Goal: Information Seeking & Learning: Learn about a topic

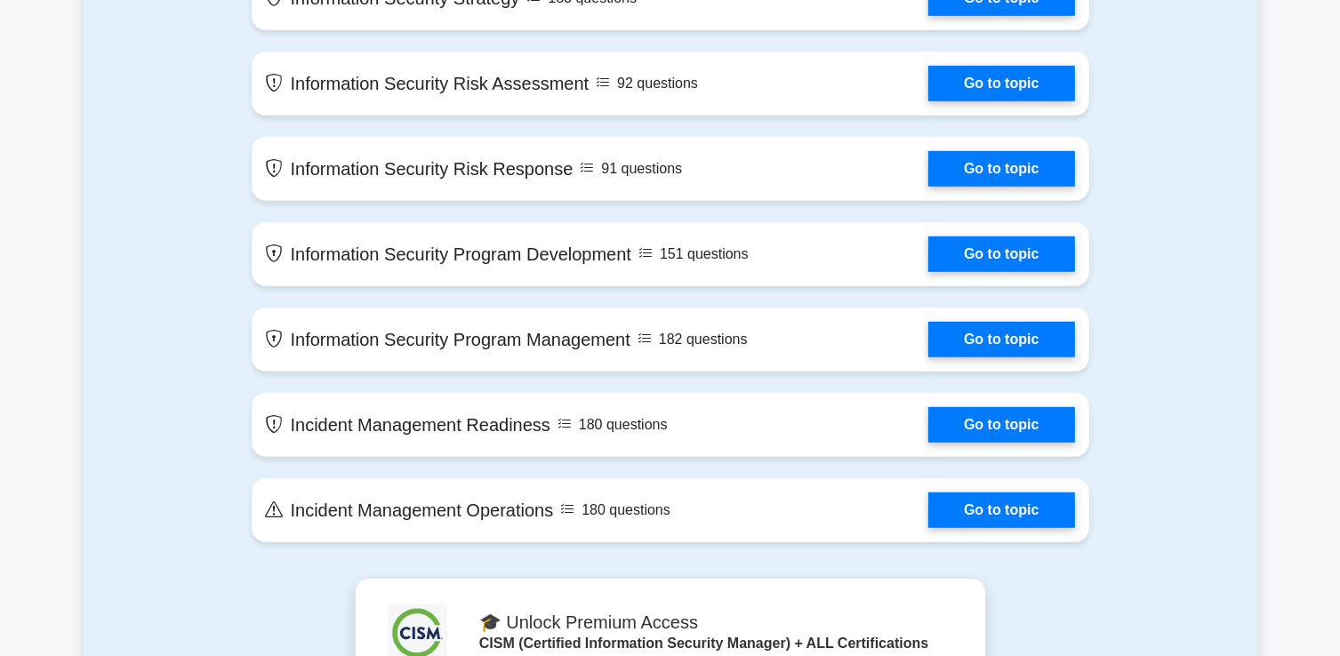
scroll to position [1035, 0]
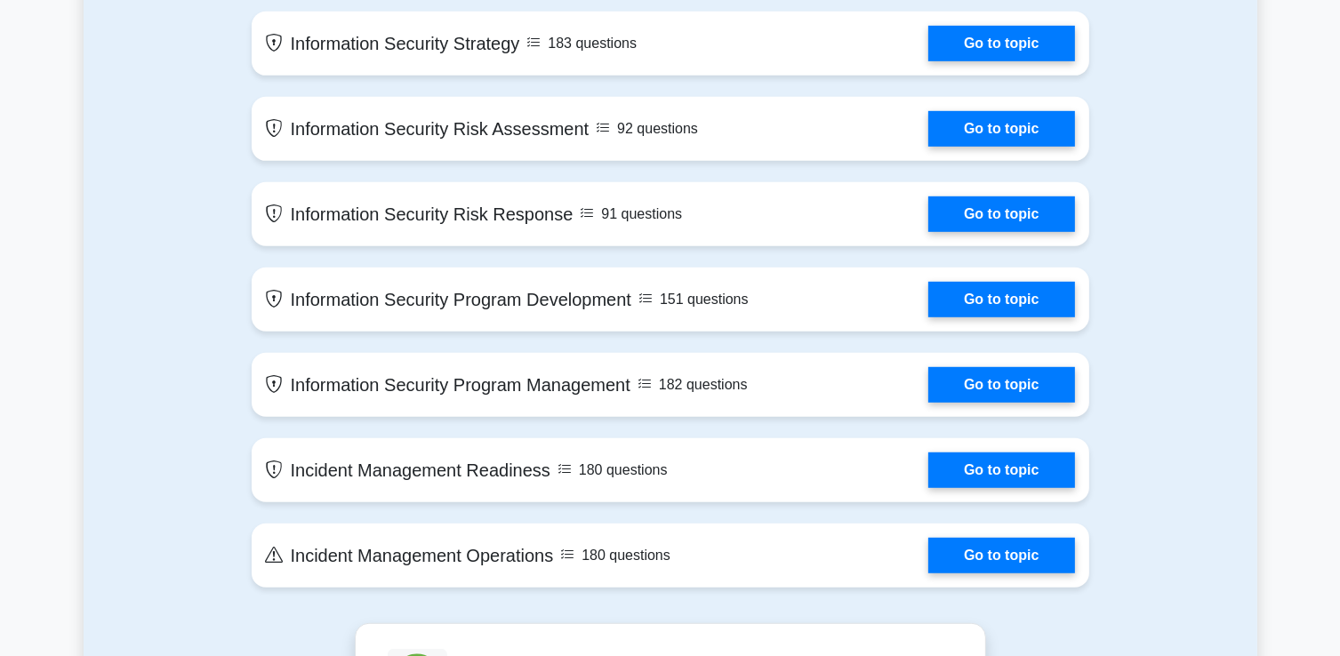
click at [141, 299] on div "Contents of the CISM (Certified Information Security Manager) package 1010 CISM…" at bounding box center [671, 219] width 1174 height 809
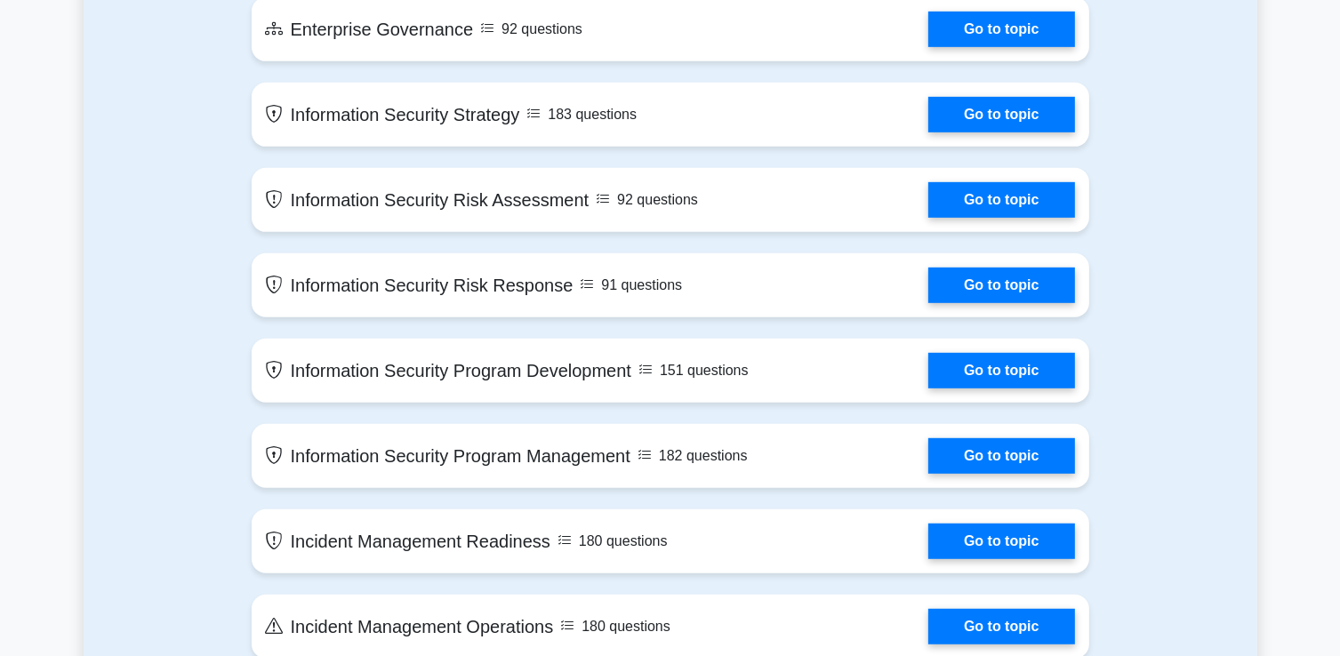
scroll to position [946, 0]
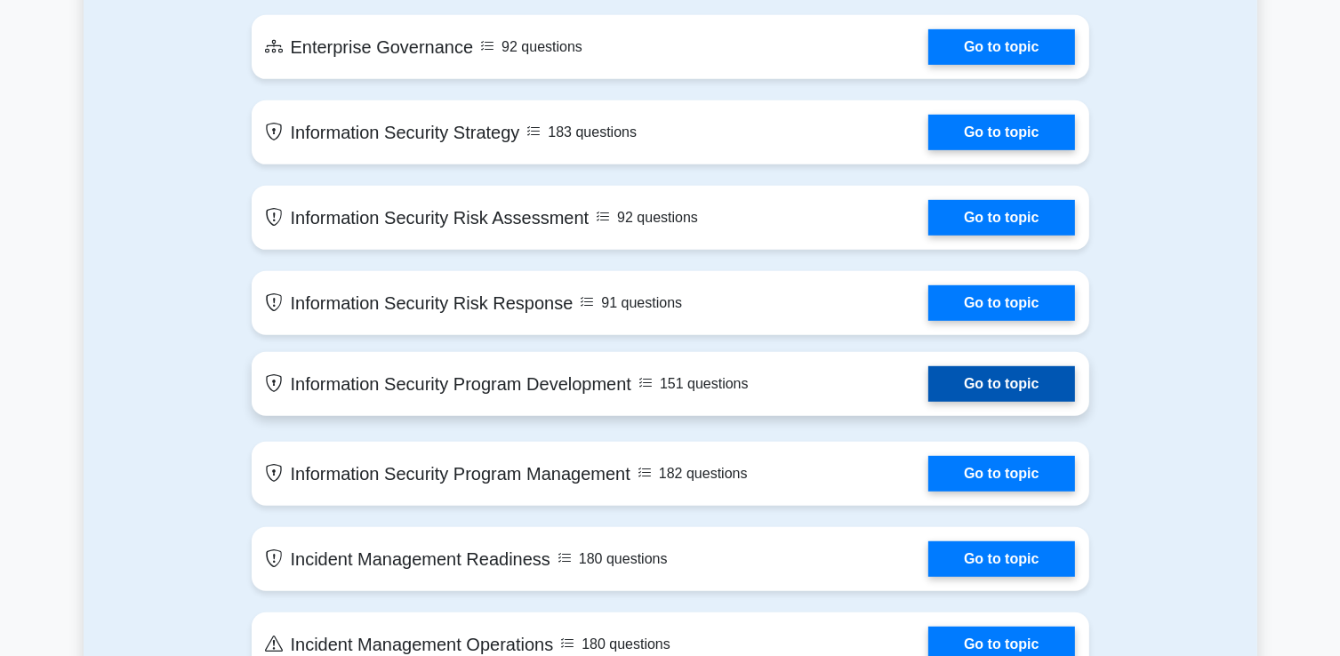
click at [984, 384] on link "Go to topic" at bounding box center [1002, 384] width 146 height 36
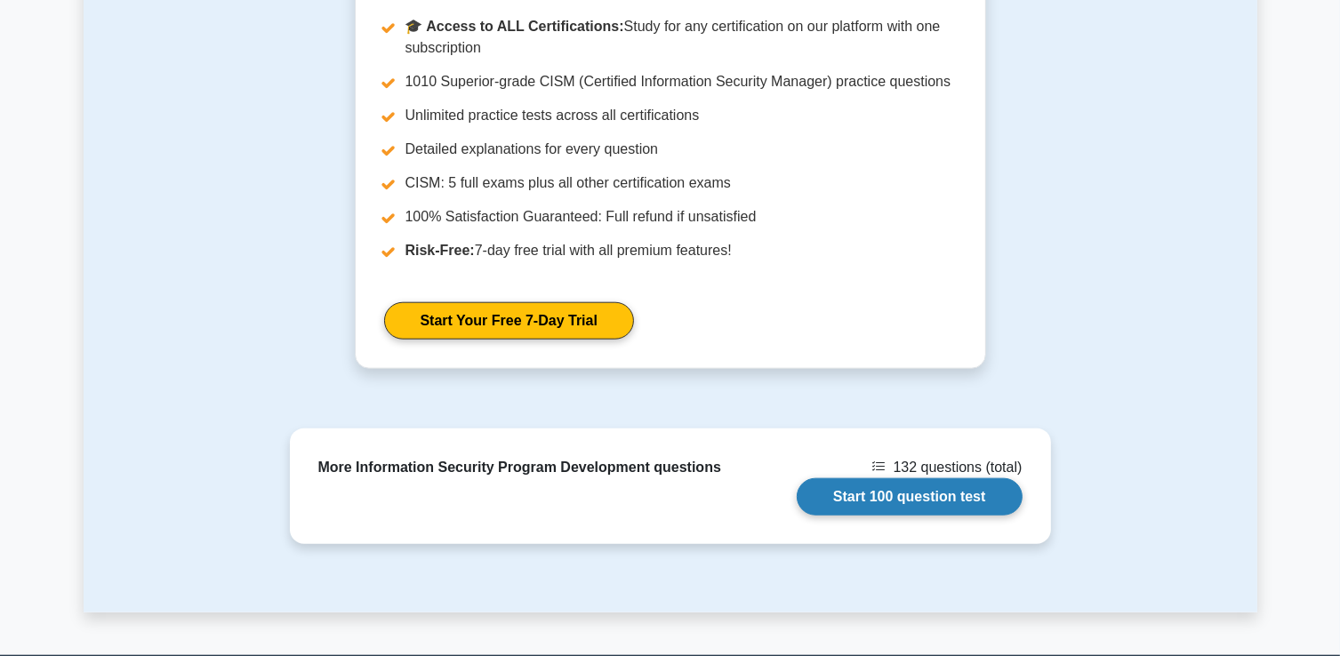
scroll to position [1743, 0]
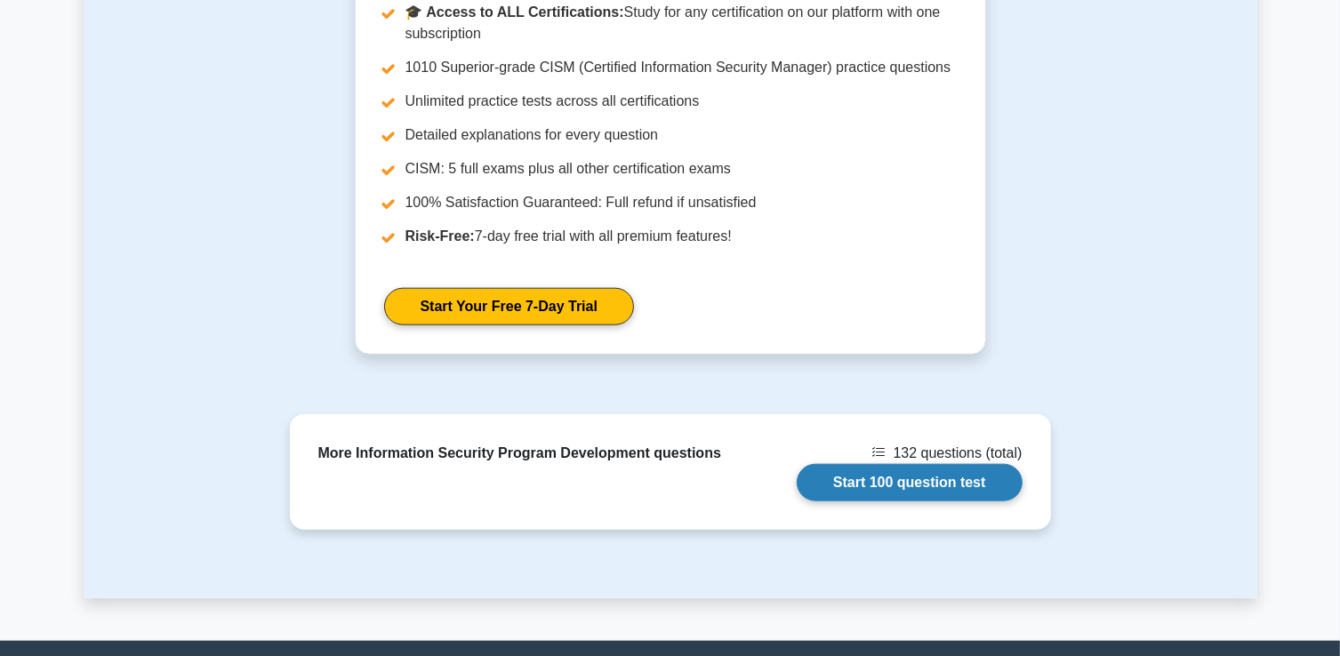
click at [946, 478] on link "Start 100 question test" at bounding box center [910, 482] width 226 height 37
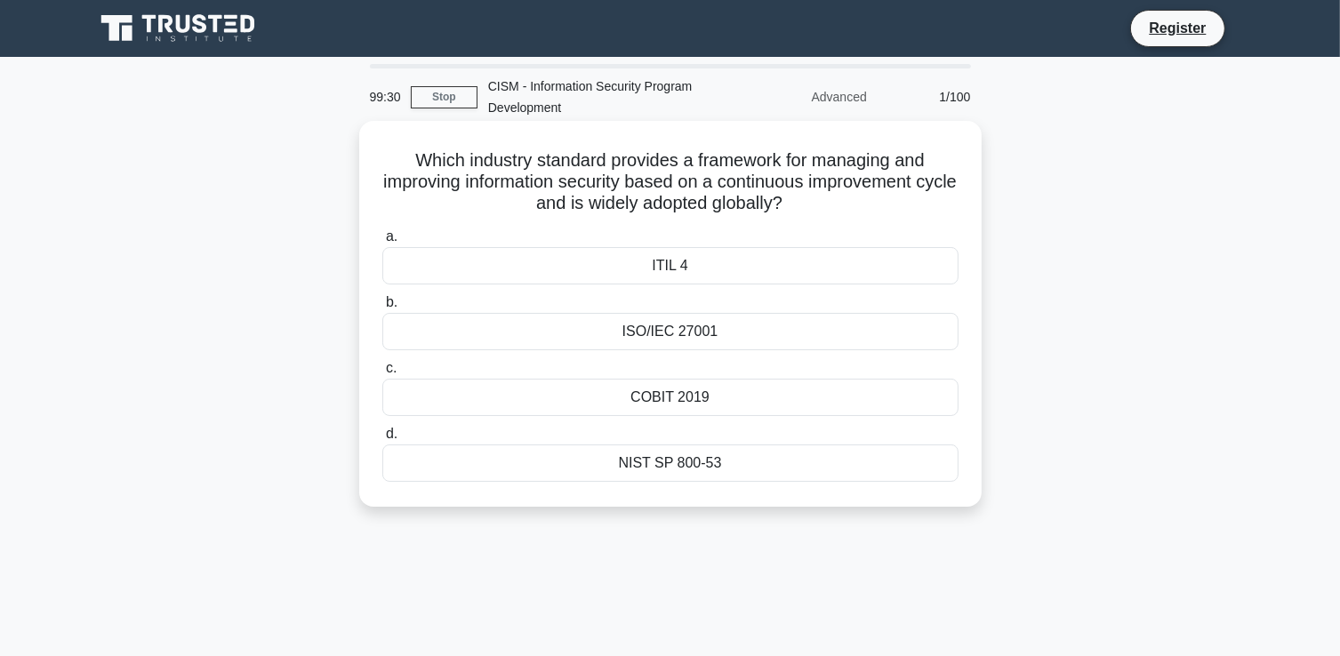
click at [707, 339] on div "ISO/IEC 27001" at bounding box center [670, 331] width 576 height 37
click at [382, 309] on input "b. ISO/IEC 27001" at bounding box center [382, 303] width 0 height 12
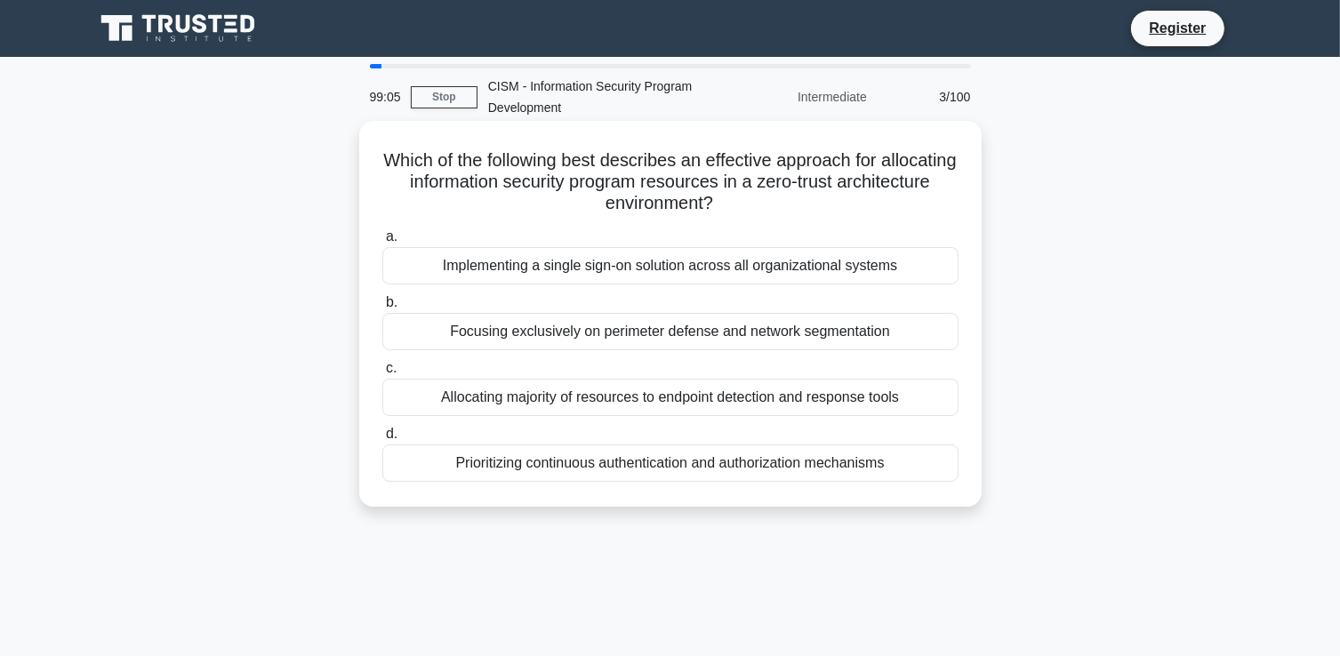
click at [735, 459] on div "Prioritizing continuous authentication and authorization mechanisms" at bounding box center [670, 463] width 576 height 37
click at [382, 440] on input "d. Prioritizing continuous authentication and authorization mechanisms" at bounding box center [382, 435] width 0 height 12
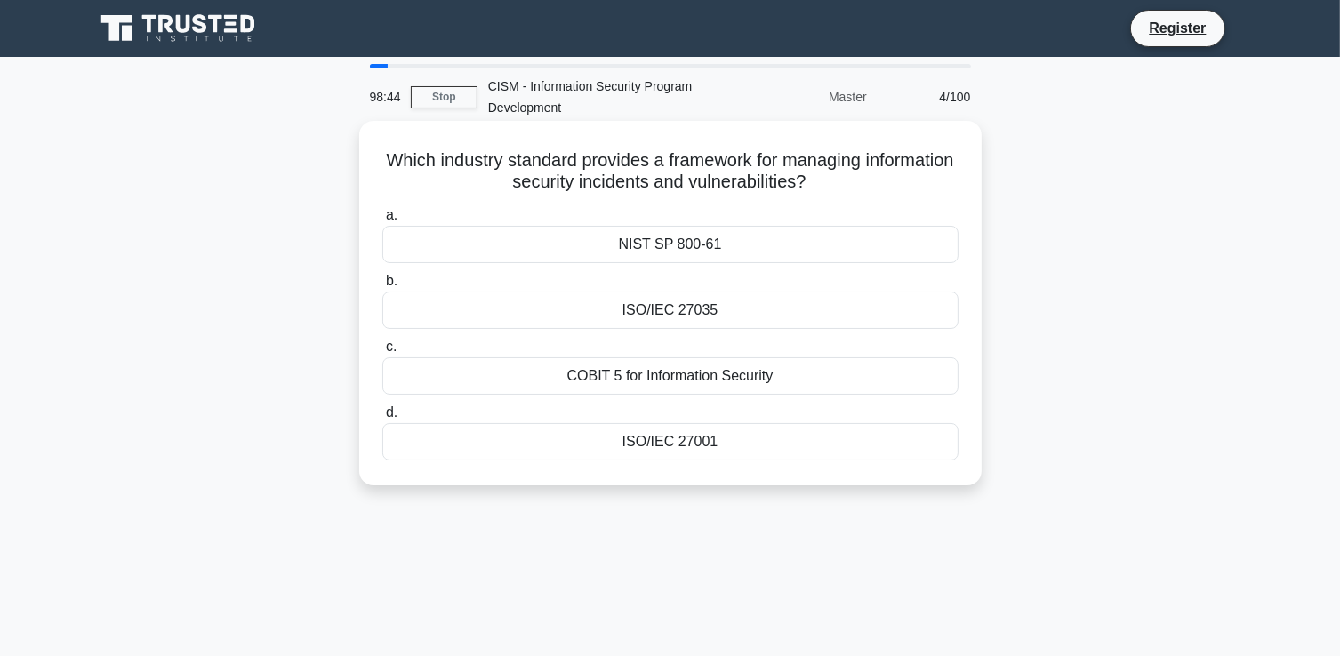
click at [661, 439] on div "ISO/IEC 27001" at bounding box center [670, 441] width 576 height 37
click at [382, 419] on input "d. ISO/IEC 27001" at bounding box center [382, 413] width 0 height 12
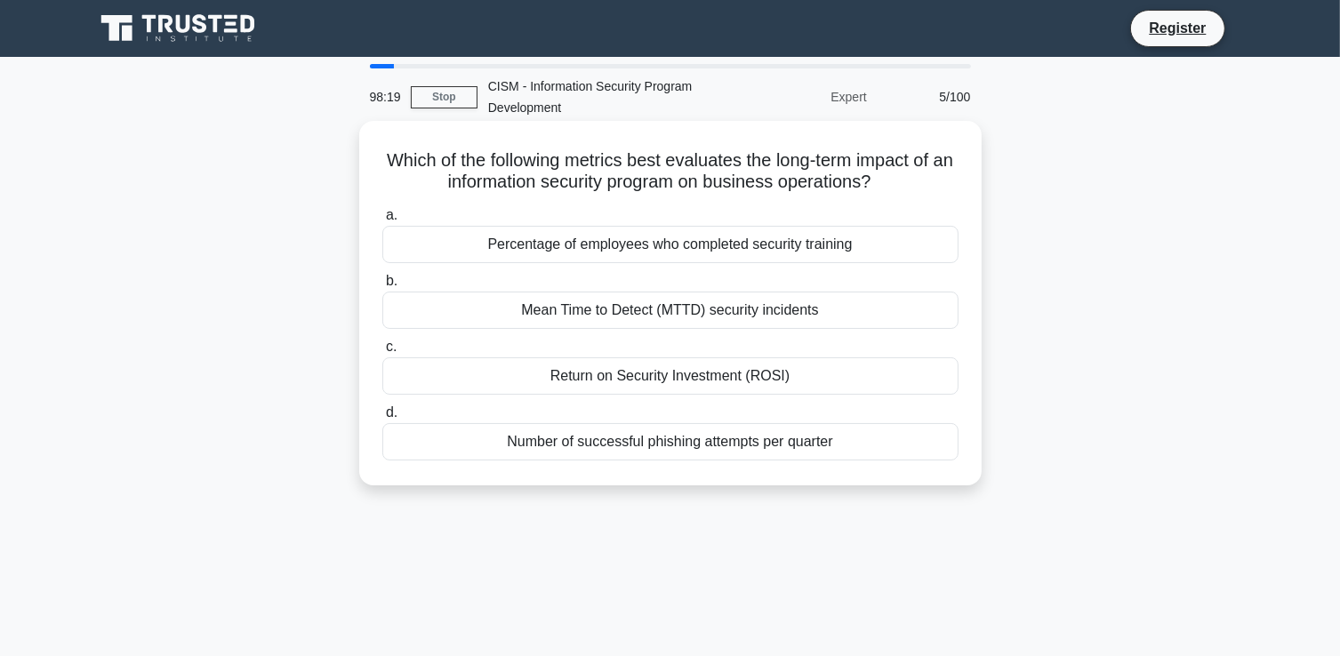
click at [793, 307] on div "Mean Time to Detect (MTTD) security incidents" at bounding box center [670, 310] width 576 height 37
click at [382, 287] on input "b. Mean Time to Detect (MTTD) security incidents" at bounding box center [382, 282] width 0 height 12
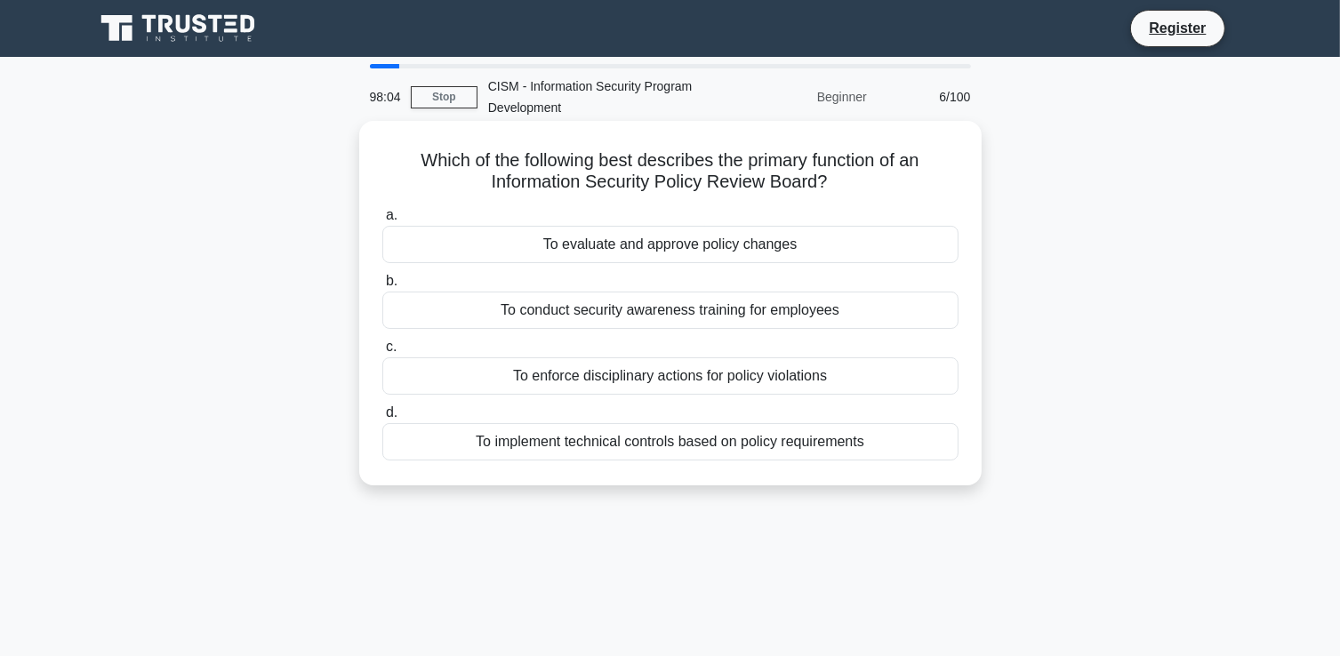
click at [784, 249] on div "To evaluate and approve policy changes" at bounding box center [670, 244] width 576 height 37
click at [382, 221] on input "a. To evaluate and approve policy changes" at bounding box center [382, 216] width 0 height 12
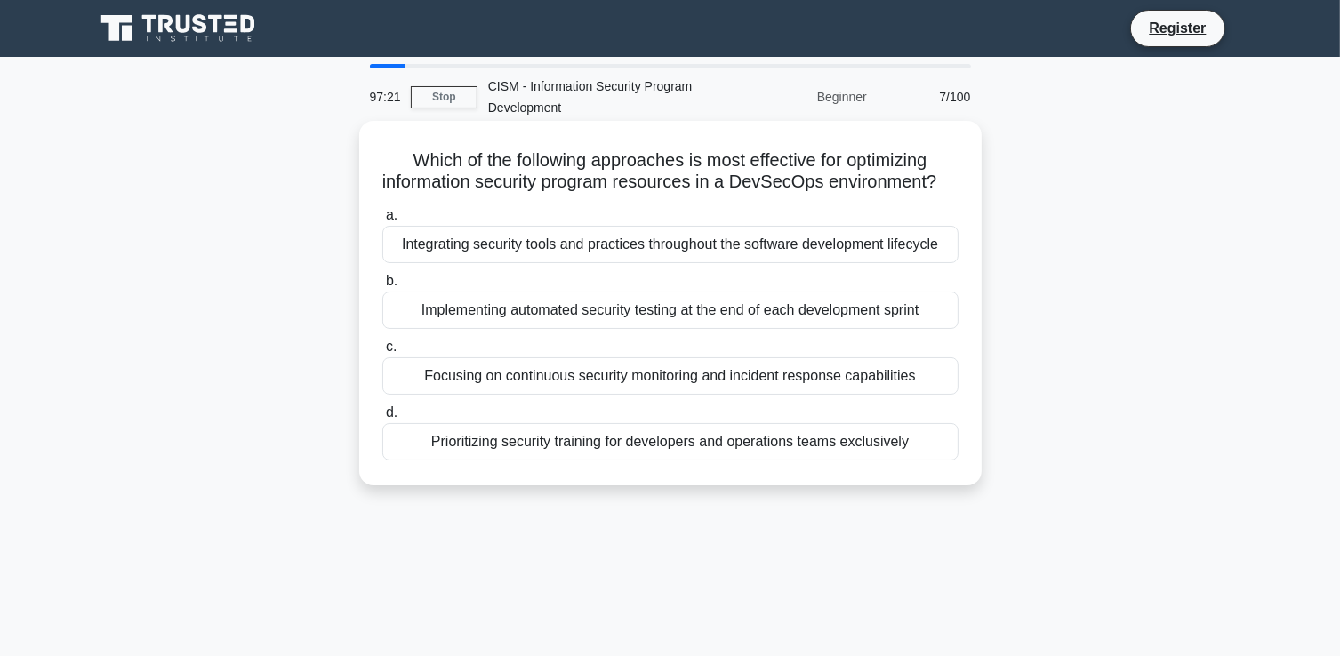
click at [486, 263] on div "Integrating security tools and practices throughout the software development li…" at bounding box center [670, 244] width 576 height 37
click at [382, 221] on input "a. Integrating security tools and practices throughout the software development…" at bounding box center [382, 216] width 0 height 12
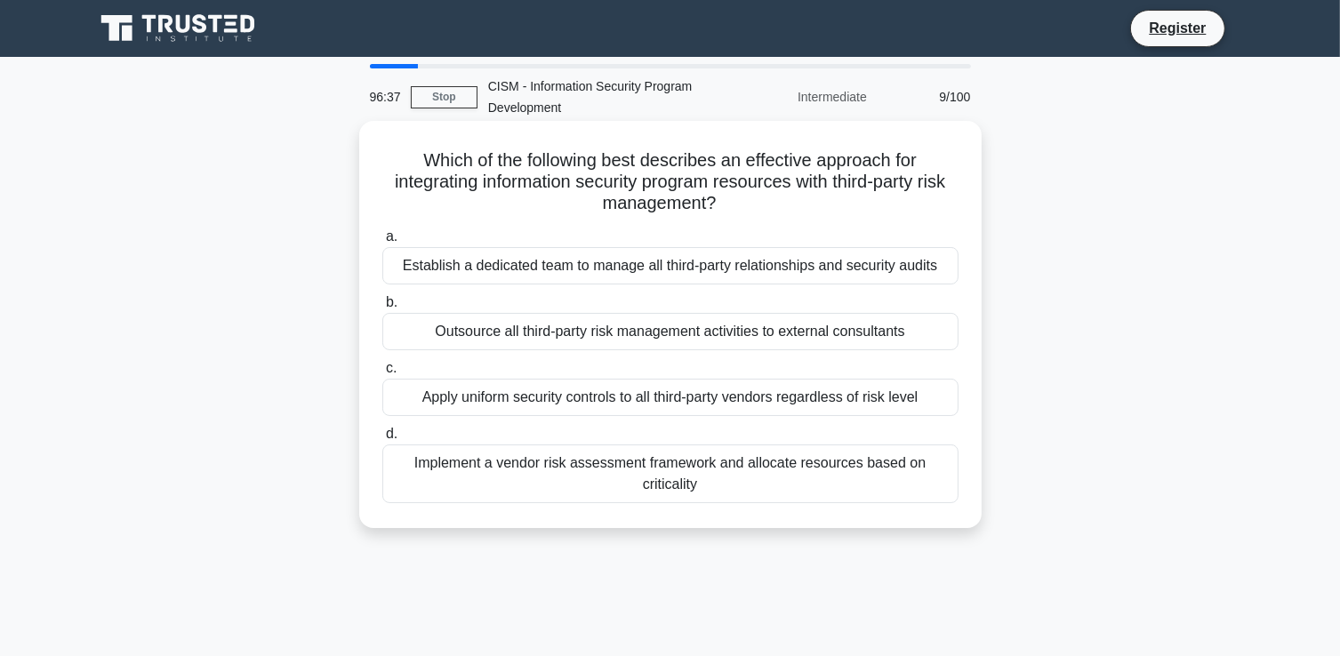
click at [685, 485] on div "Implement a vendor risk assessment framework and allocate resources based on cr…" at bounding box center [670, 474] width 576 height 59
click at [382, 440] on input "d. Implement a vendor risk assessment framework and allocate resources based on…" at bounding box center [382, 435] width 0 height 12
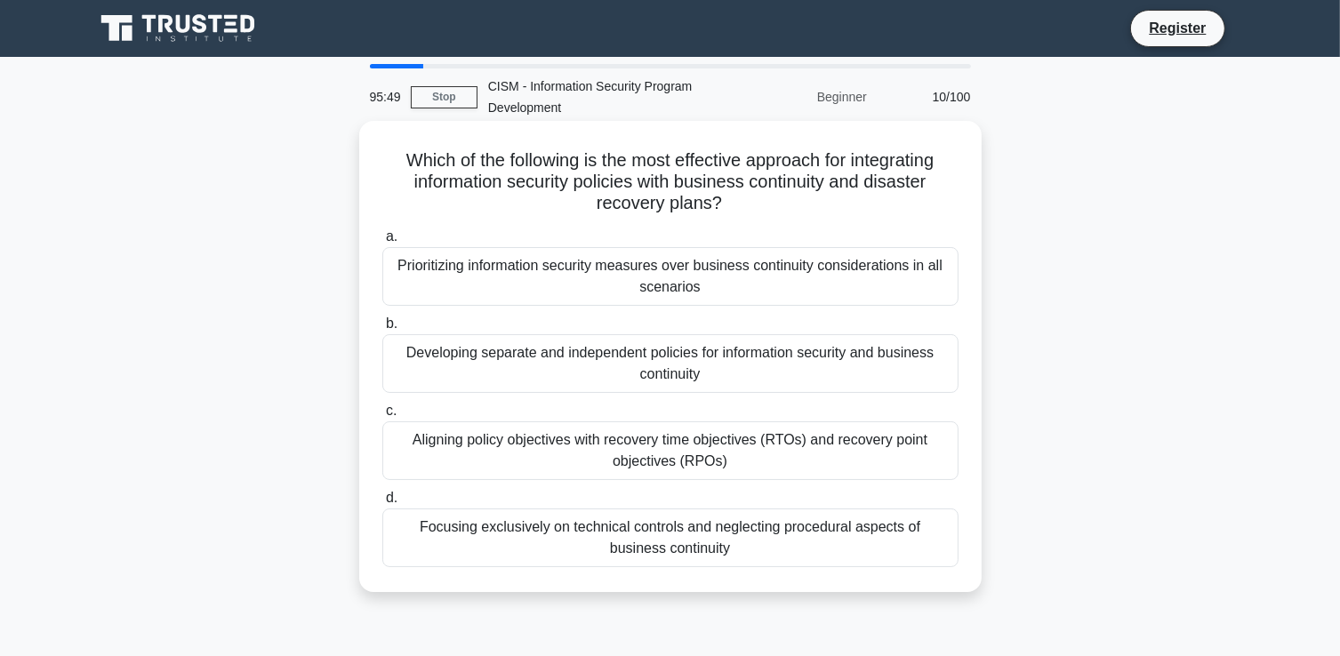
click at [640, 449] on div "Aligning policy objectives with recovery time objectives (RTOs) and recovery po…" at bounding box center [670, 451] width 576 height 59
click at [382, 417] on input "c. Aligning policy objectives with recovery time objectives (RTOs) and recovery…" at bounding box center [382, 412] width 0 height 12
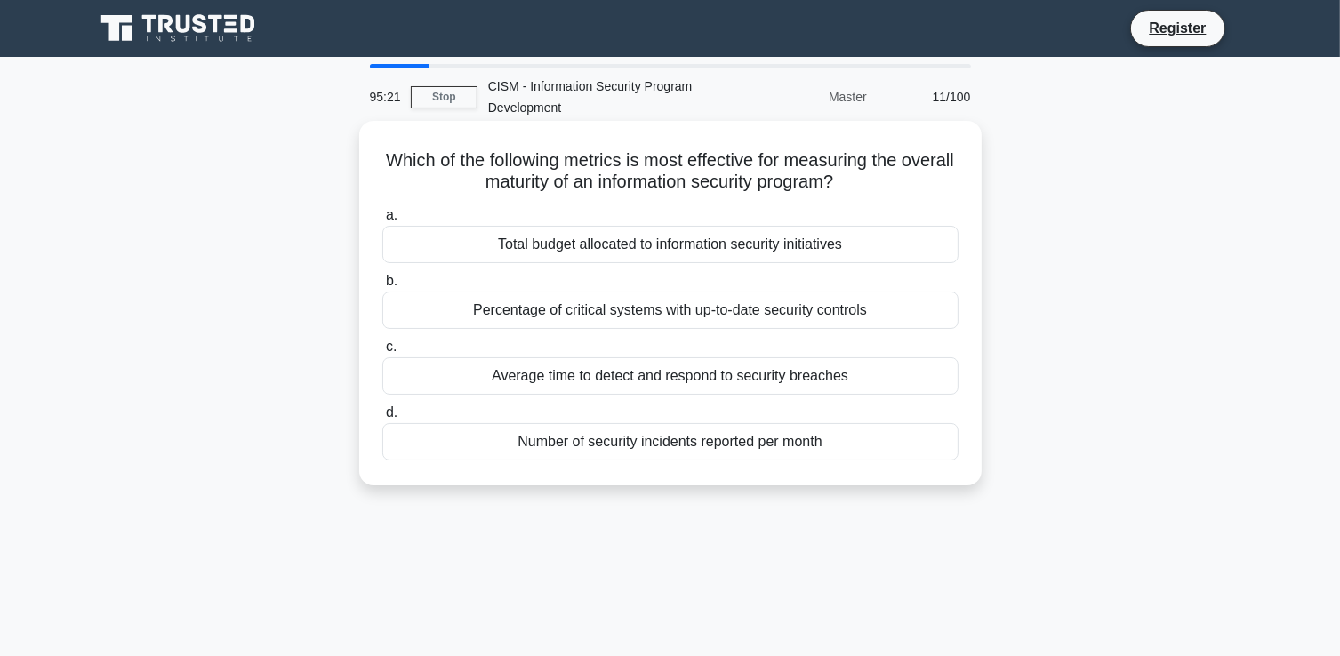
click at [715, 374] on div "Average time to detect and respond to security breaches" at bounding box center [670, 376] width 576 height 37
click at [382, 353] on input "c. Average time to detect and respond to security breaches" at bounding box center [382, 348] width 0 height 12
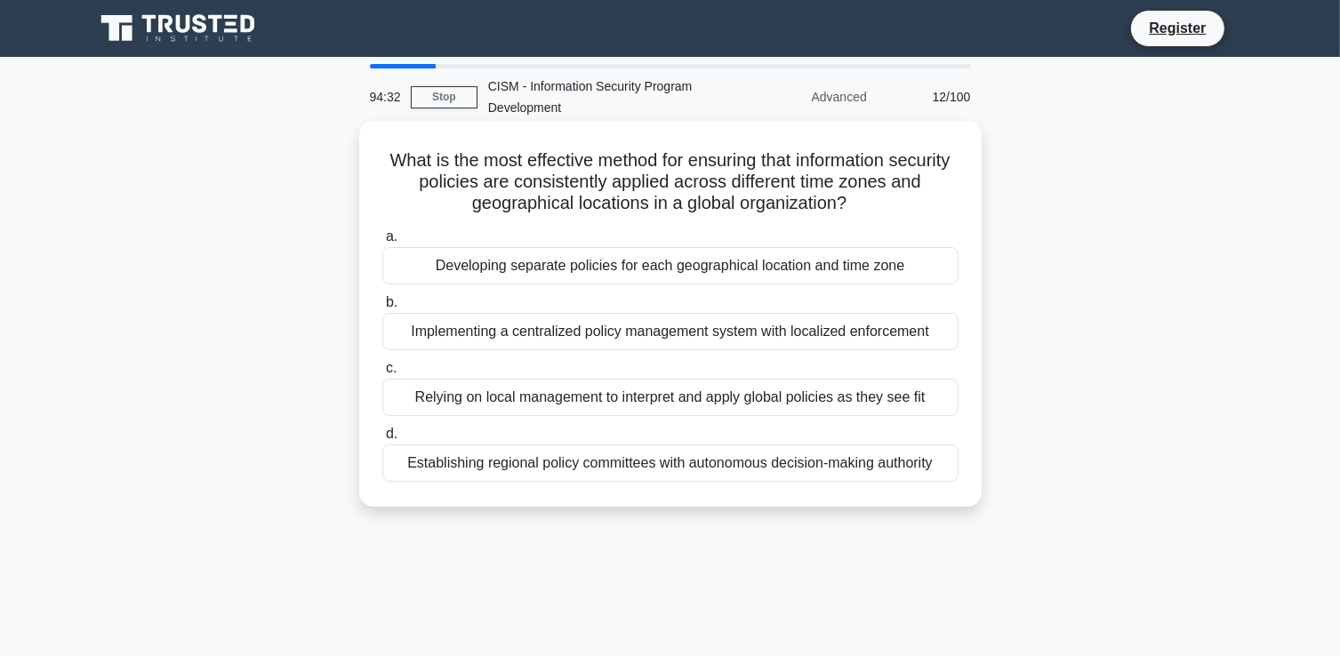
click at [554, 396] on div "Relying on local management to interpret and apply global policies as they see …" at bounding box center [670, 397] width 576 height 37
click at [382, 374] on input "c. Relying on local management to interpret and apply global policies as they s…" at bounding box center [382, 369] width 0 height 12
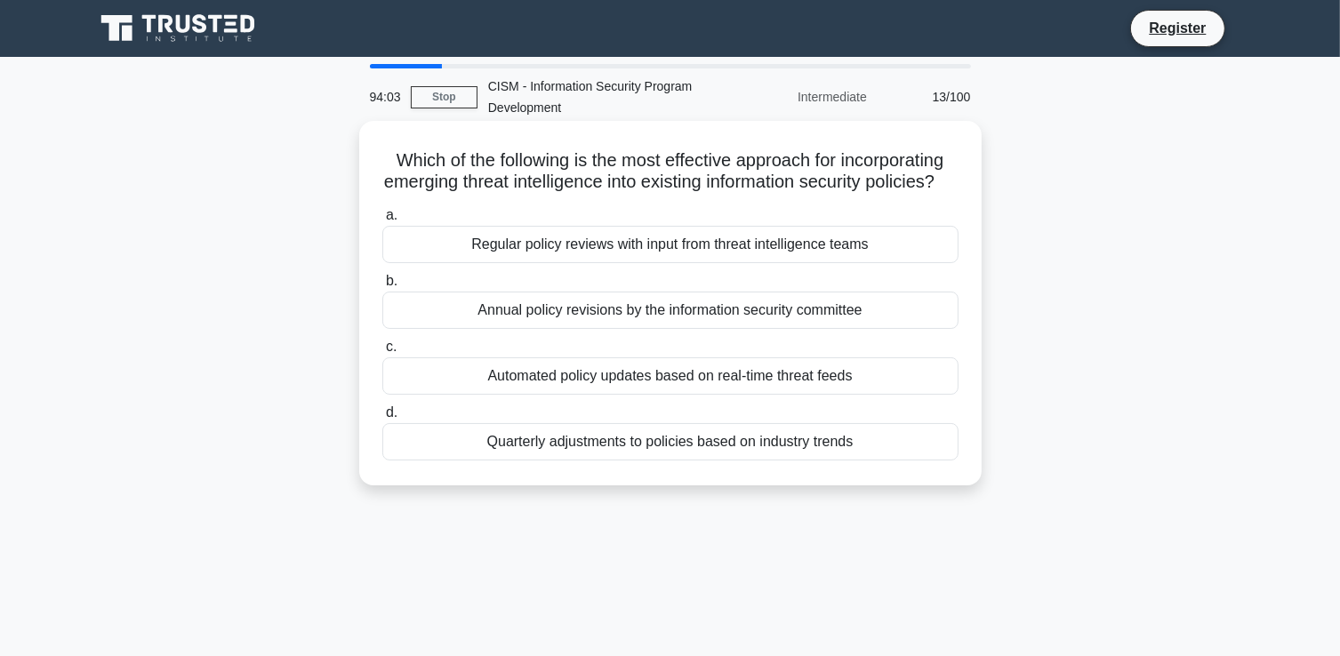
click at [542, 263] on div "Regular policy reviews with input from threat intelligence teams" at bounding box center [670, 244] width 576 height 37
click at [382, 221] on input "a. Regular policy reviews with input from threat intelligence teams" at bounding box center [382, 216] width 0 height 12
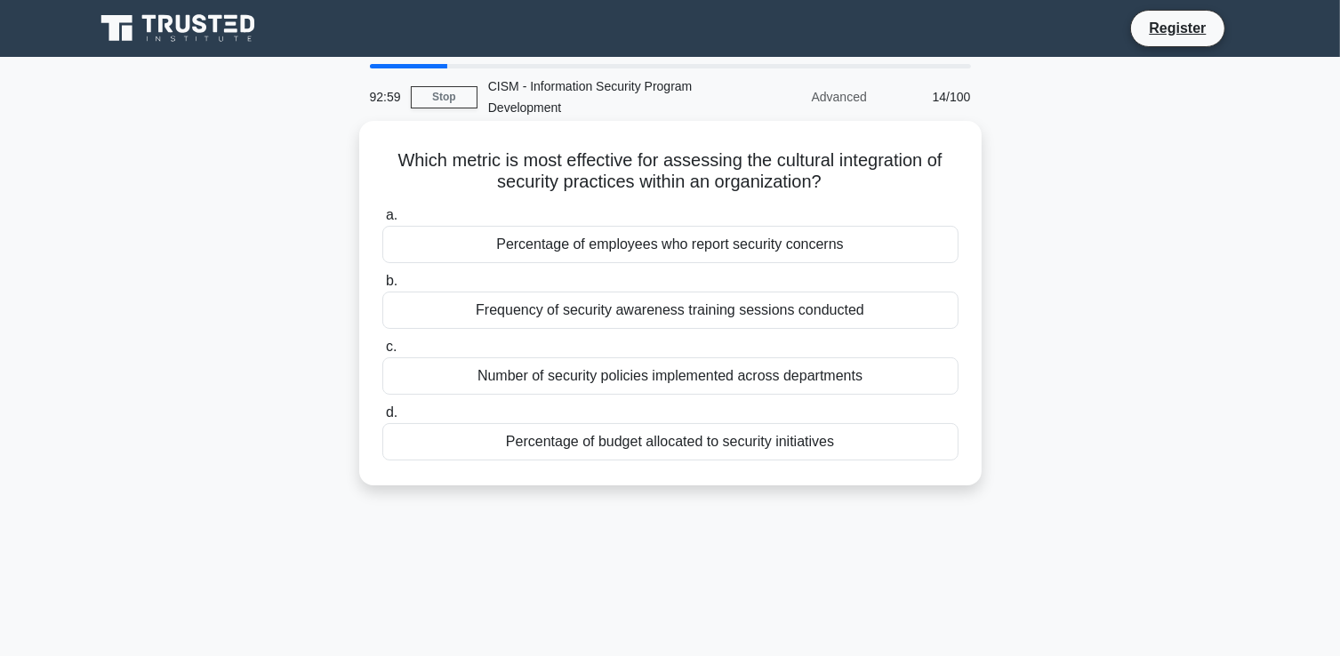
click at [663, 244] on div "Percentage of employees who report security concerns" at bounding box center [670, 244] width 576 height 37
click at [382, 221] on input "a. Percentage of employees who report security concerns" at bounding box center [382, 216] width 0 height 12
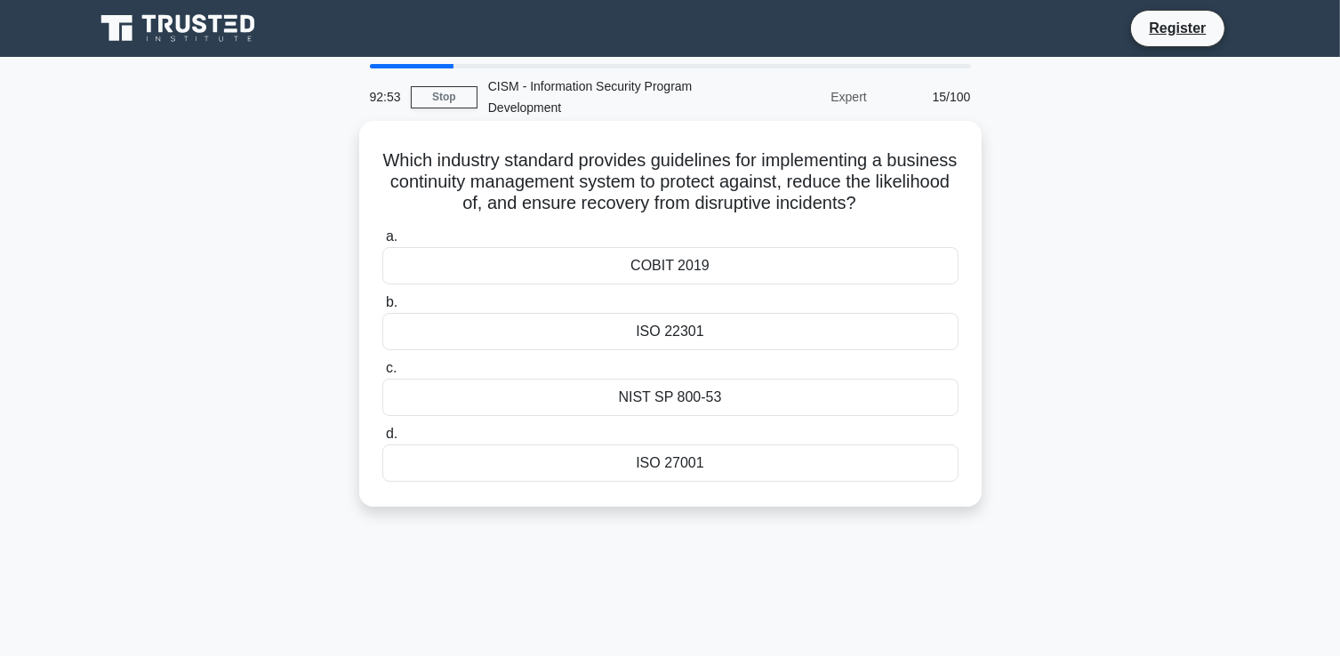
click at [658, 333] on div "ISO 22301" at bounding box center [670, 331] width 576 height 37
click at [382, 309] on input "b. ISO 22301" at bounding box center [382, 303] width 0 height 12
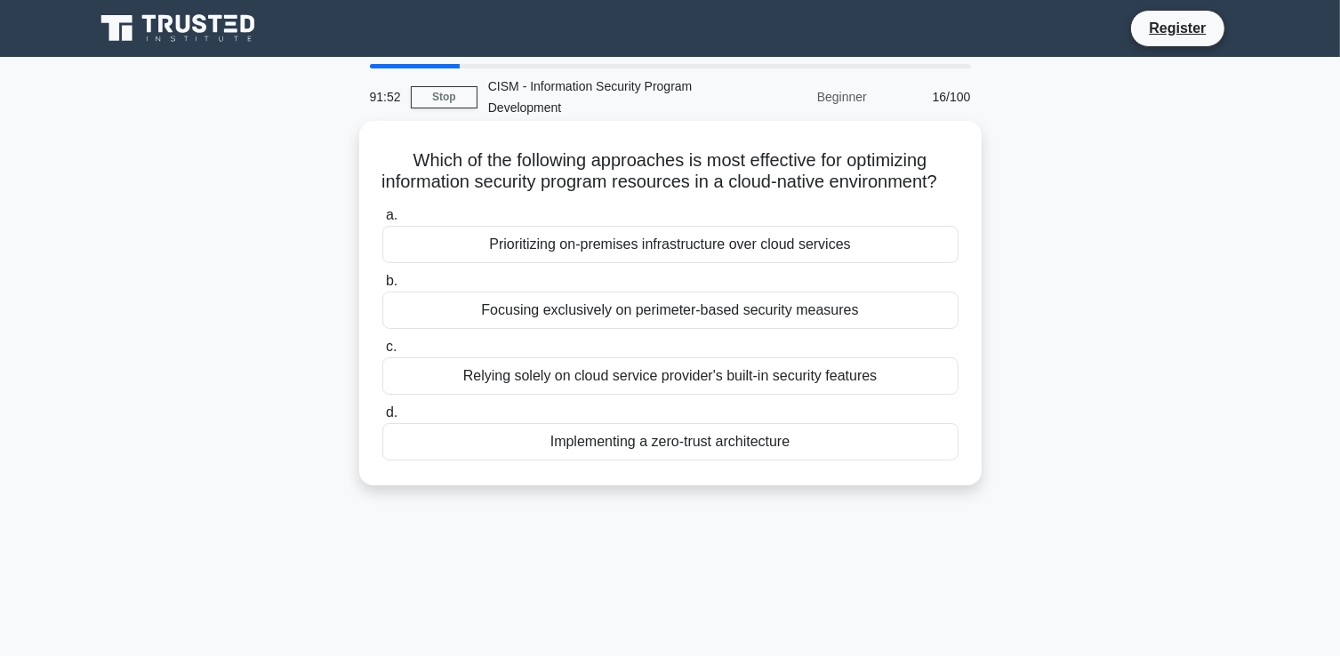
click at [762, 461] on div "Implementing a zero-trust architecture" at bounding box center [670, 441] width 576 height 37
click at [382, 419] on input "d. Implementing a zero-trust architecture" at bounding box center [382, 413] width 0 height 12
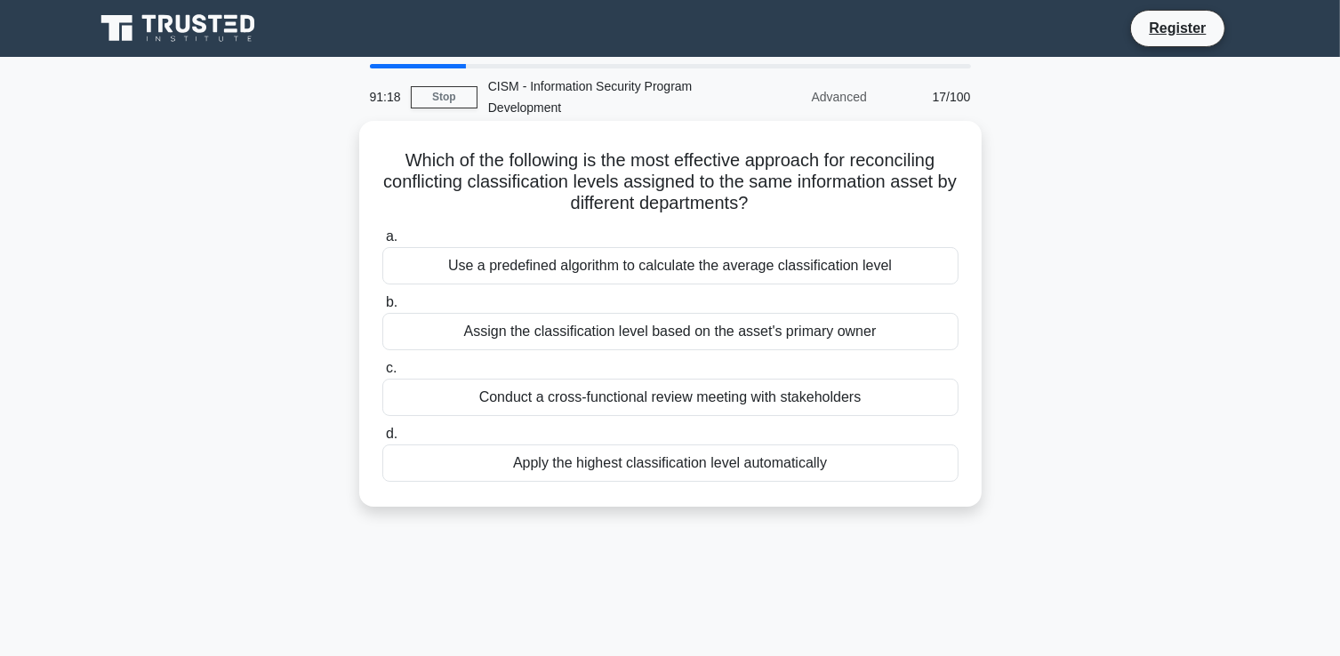
click at [643, 335] on div "Assign the classification level based on the asset's primary owner" at bounding box center [670, 331] width 576 height 37
click at [382, 309] on input "b. Assign the classification level based on the asset's primary owner" at bounding box center [382, 303] width 0 height 12
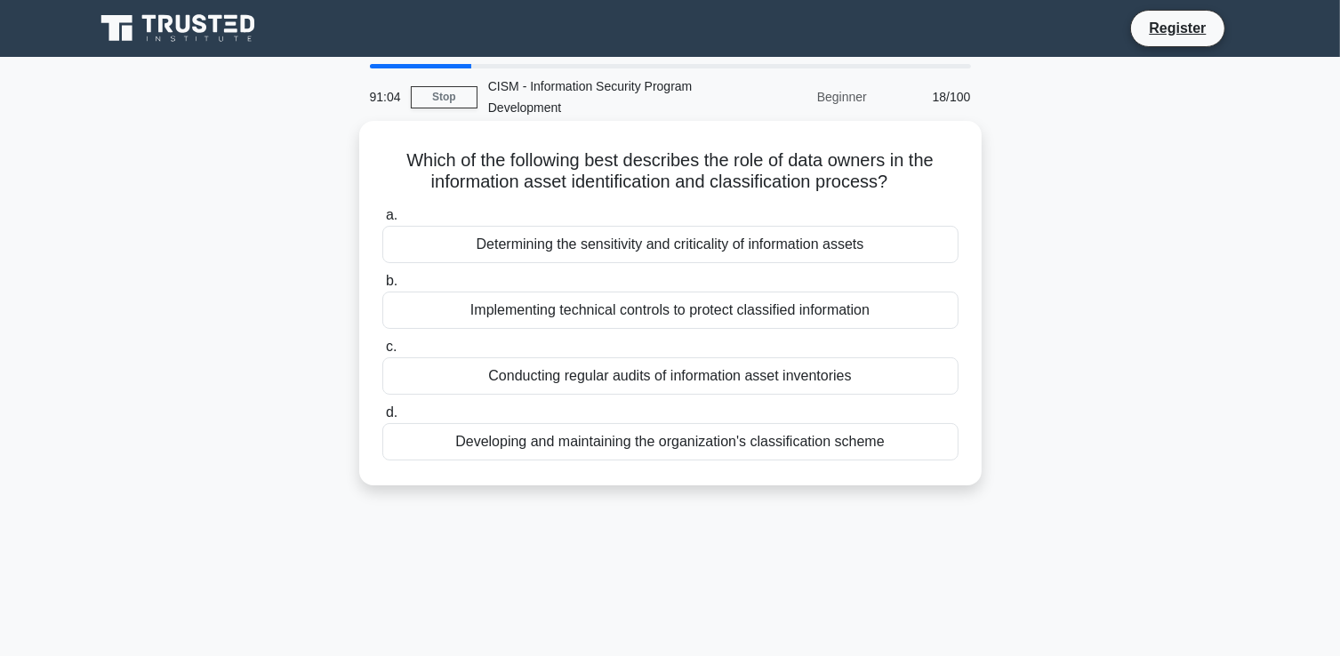
click at [744, 244] on div "Determining the sensitivity and criticality of information assets" at bounding box center [670, 244] width 576 height 37
click at [382, 221] on input "a. Determining the sensitivity and criticality of information assets" at bounding box center [382, 216] width 0 height 12
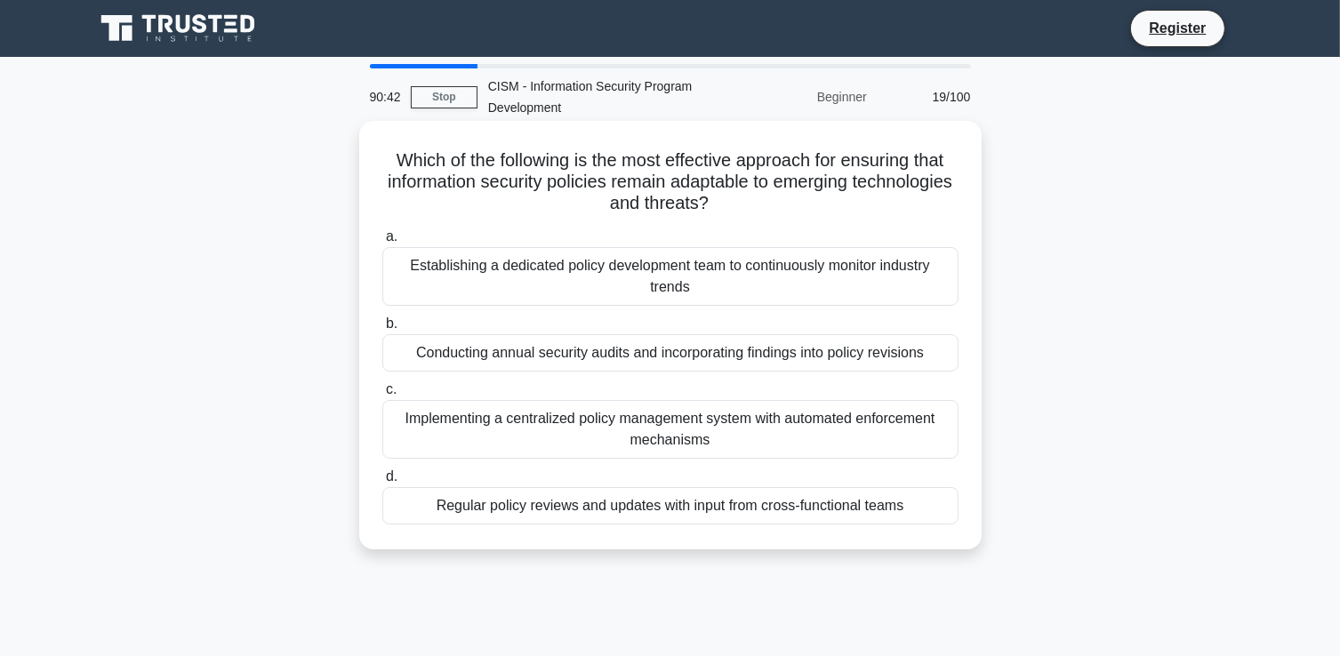
click at [868, 514] on div "Regular policy reviews and updates with input from cross-functional teams" at bounding box center [670, 505] width 576 height 37
click at [382, 483] on input "d. Regular policy reviews and updates with input from cross-functional teams" at bounding box center [382, 477] width 0 height 12
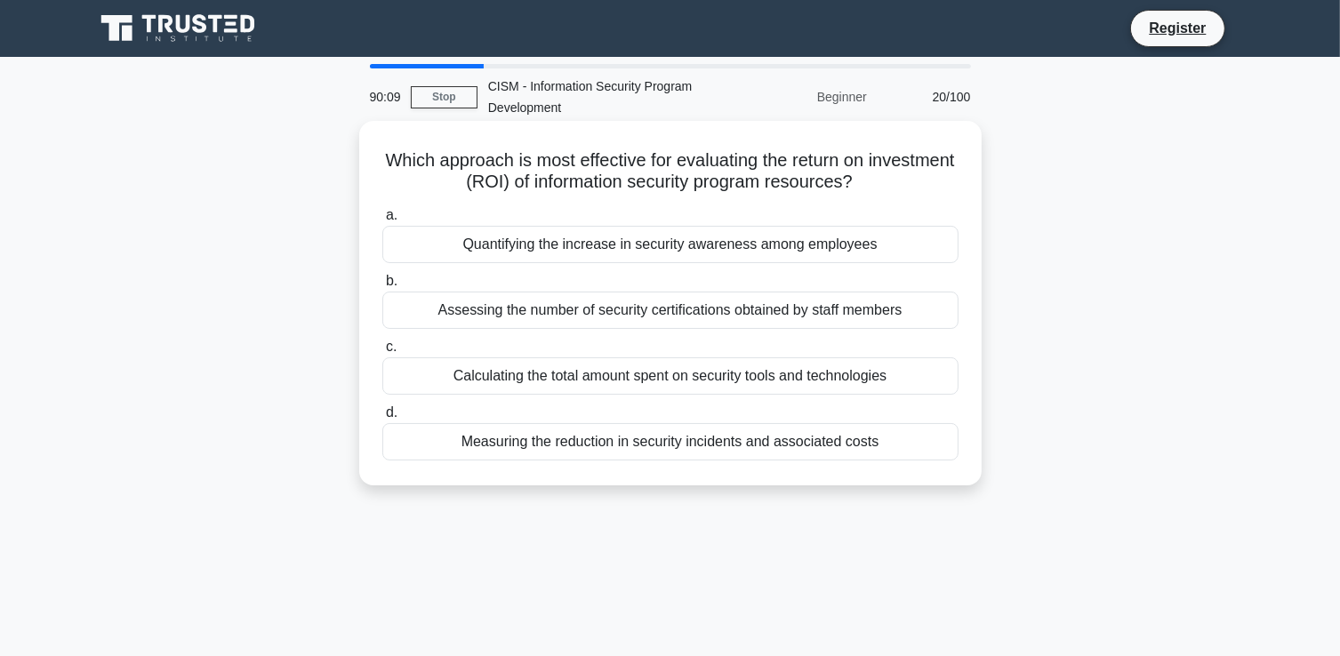
click at [640, 447] on div "Measuring the reduction in security incidents and associated costs" at bounding box center [670, 441] width 576 height 37
click at [382, 419] on input "d. Measuring the reduction in security incidents and associated costs" at bounding box center [382, 413] width 0 height 12
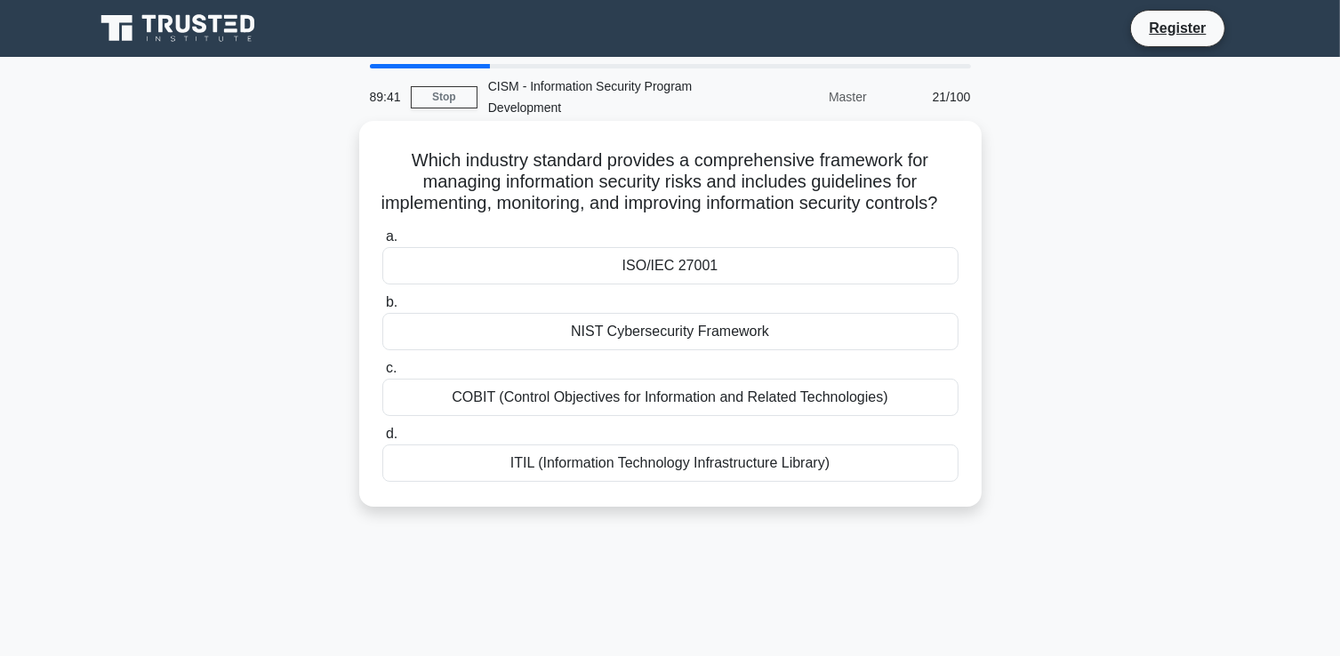
click at [701, 285] on div "ISO/IEC 27001" at bounding box center [670, 265] width 576 height 37
click at [382, 243] on input "a. ISO/IEC 27001" at bounding box center [382, 237] width 0 height 12
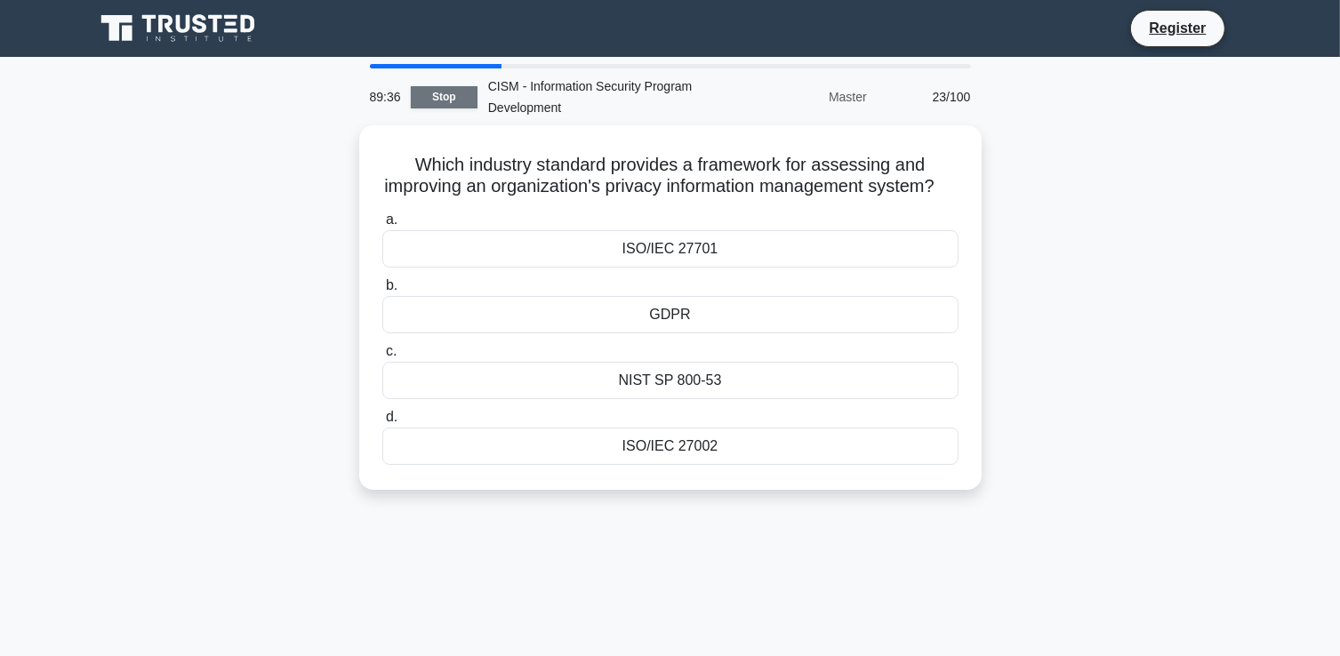
click at [445, 96] on link "Stop" at bounding box center [444, 97] width 67 height 22
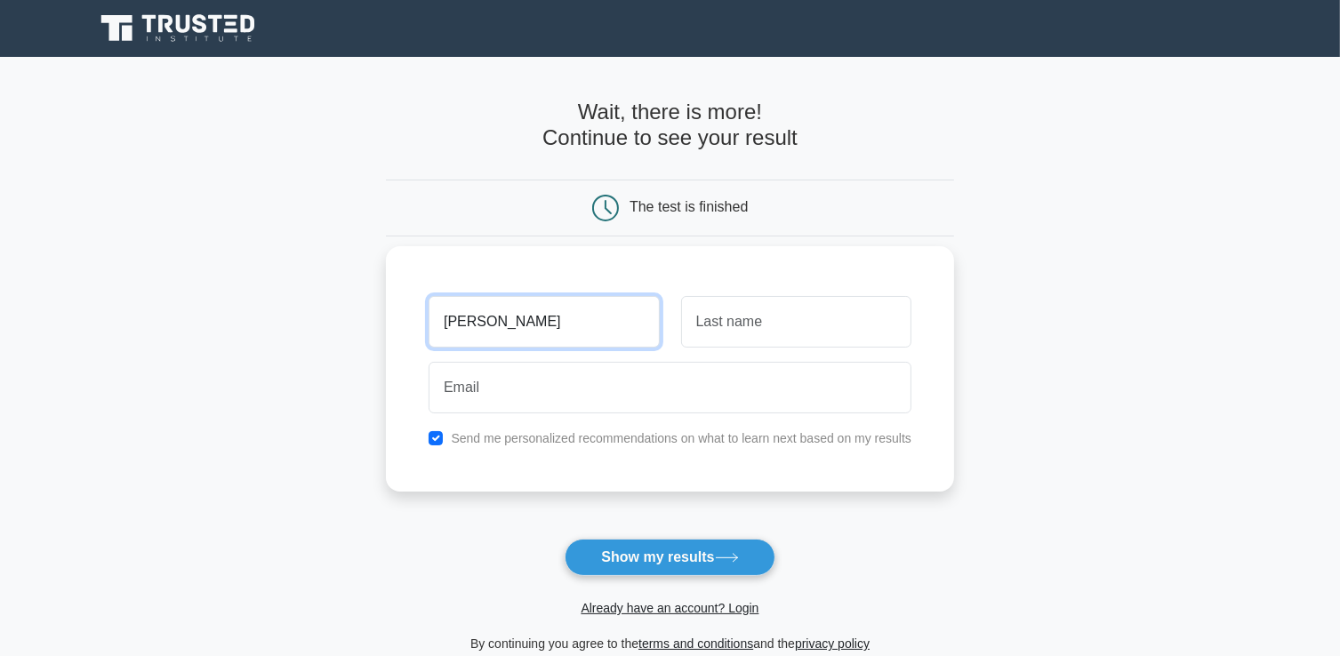
type input "Chris"
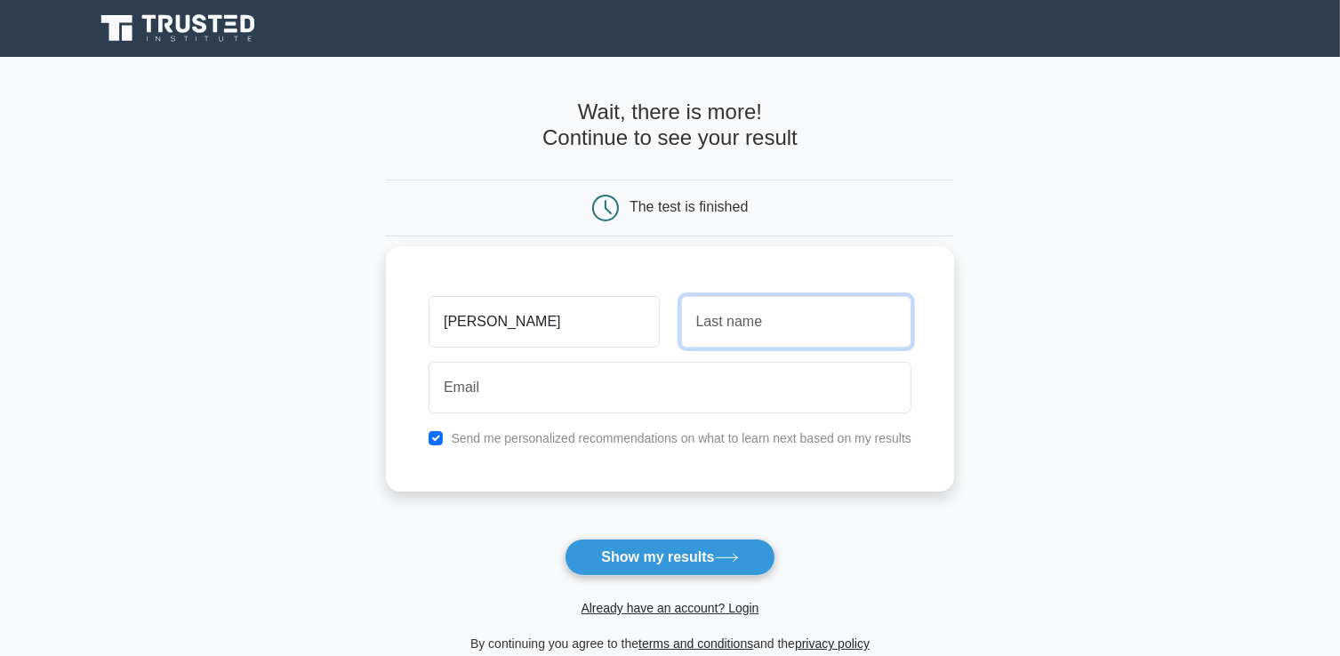
click at [756, 320] on input "text" at bounding box center [796, 322] width 230 height 52
type input "Musoke-Nteyafas"
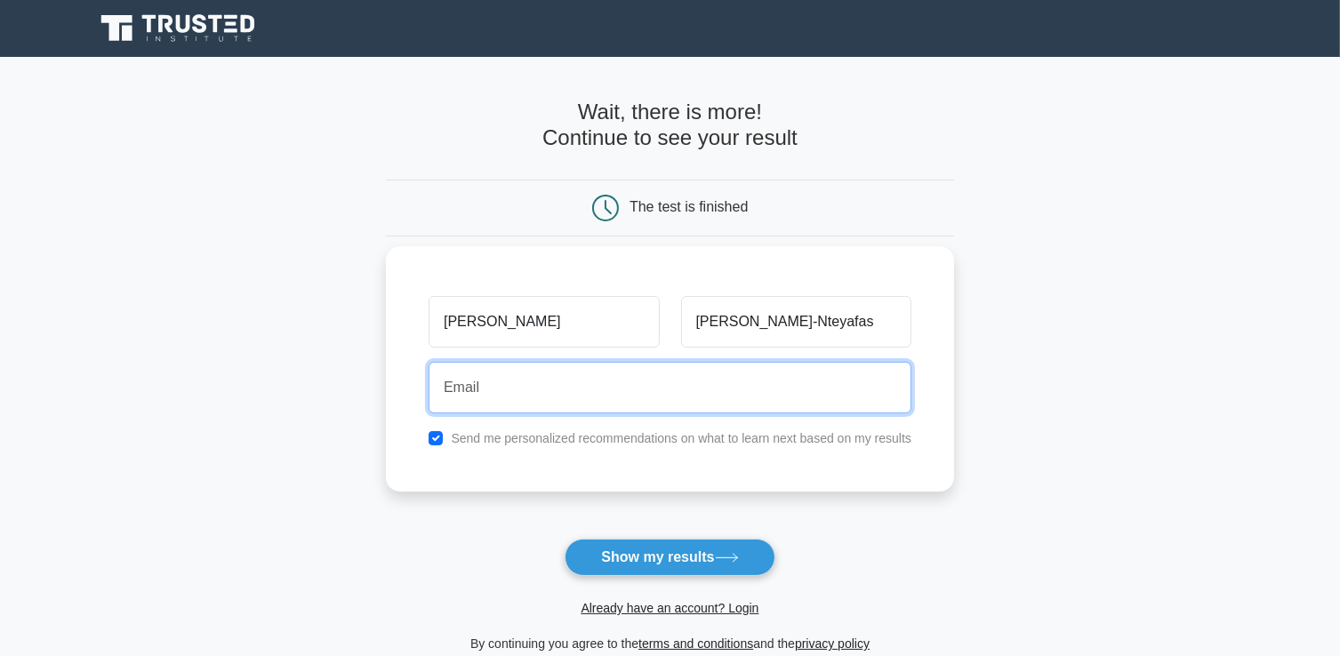
click at [495, 403] on input "email" at bounding box center [670, 388] width 483 height 52
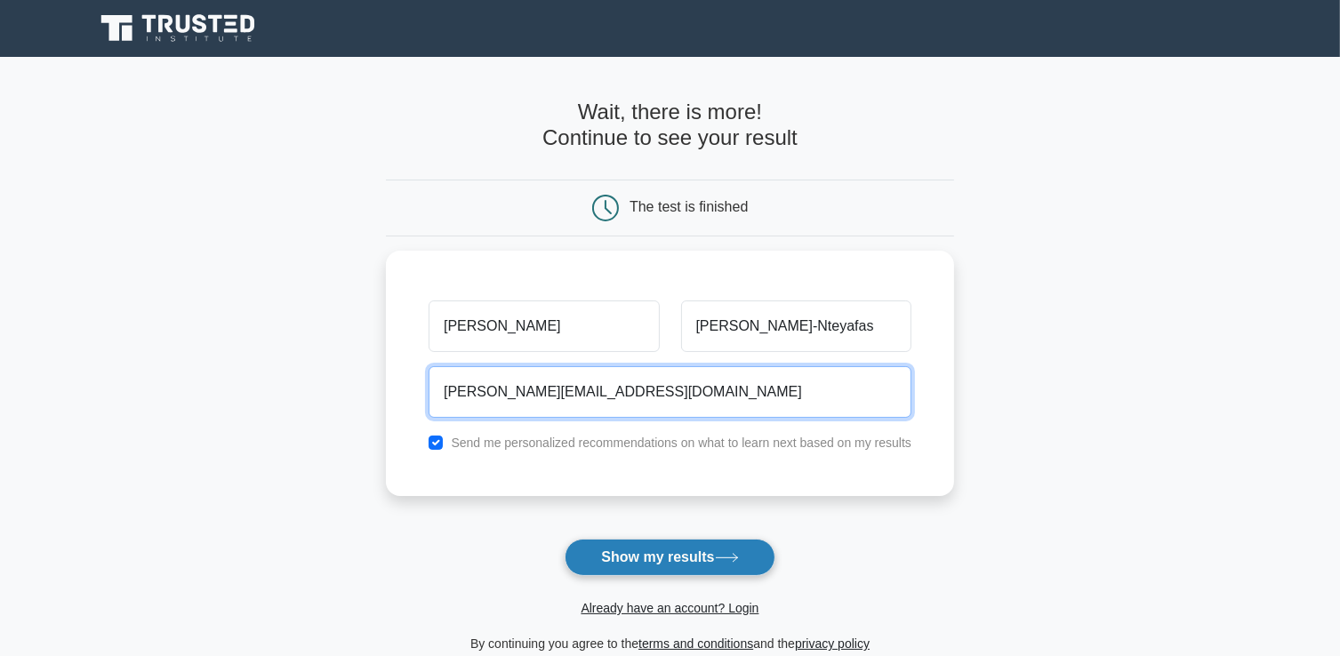
type input "chris.nteyafas@gmail.com"
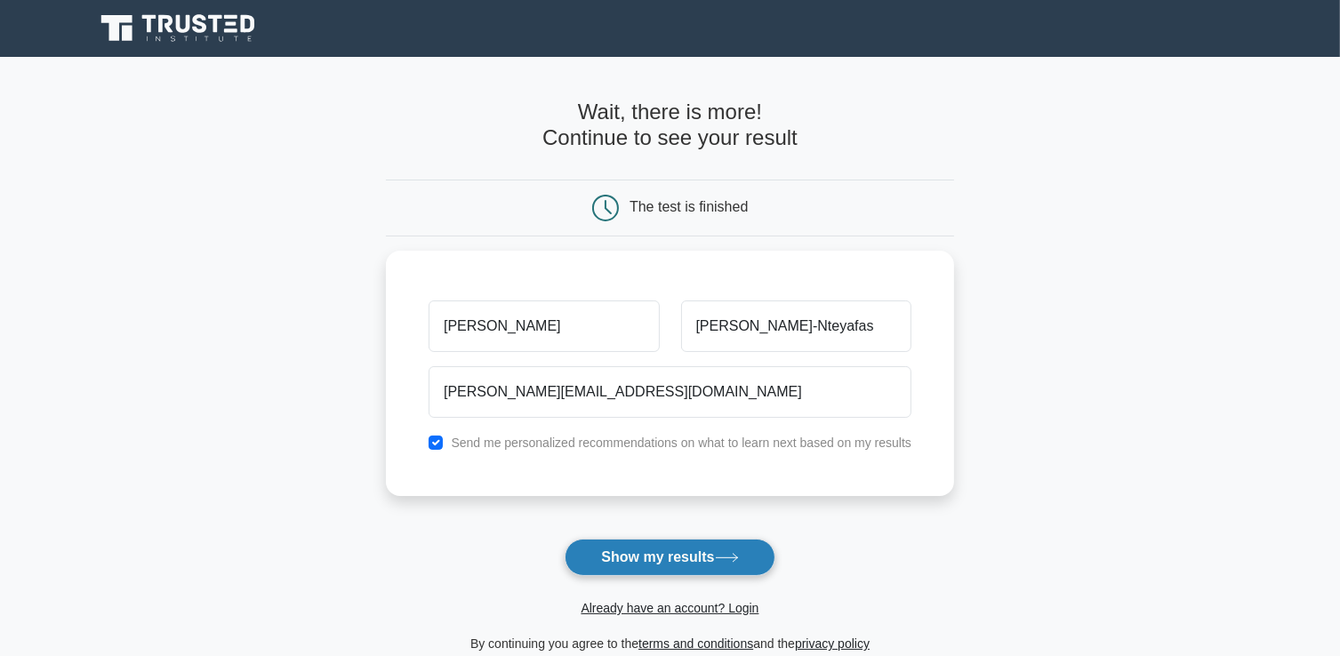
click at [689, 563] on button "Show my results" at bounding box center [670, 557] width 210 height 37
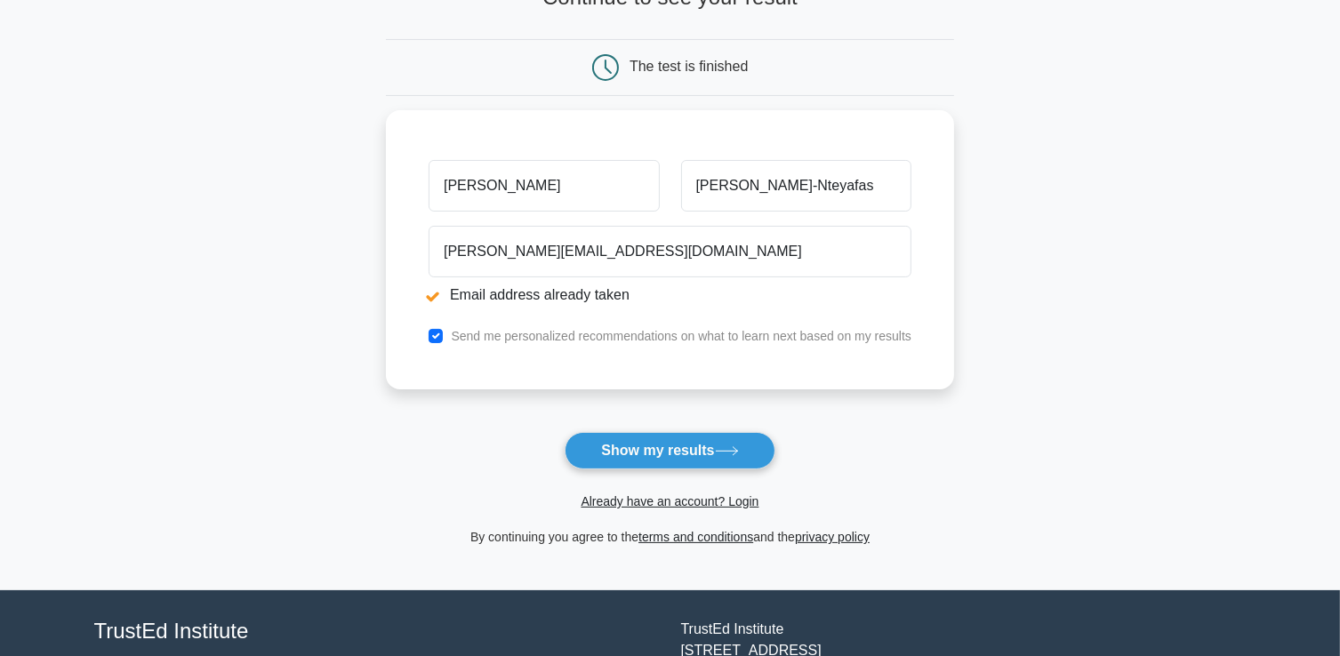
scroll to position [267, 0]
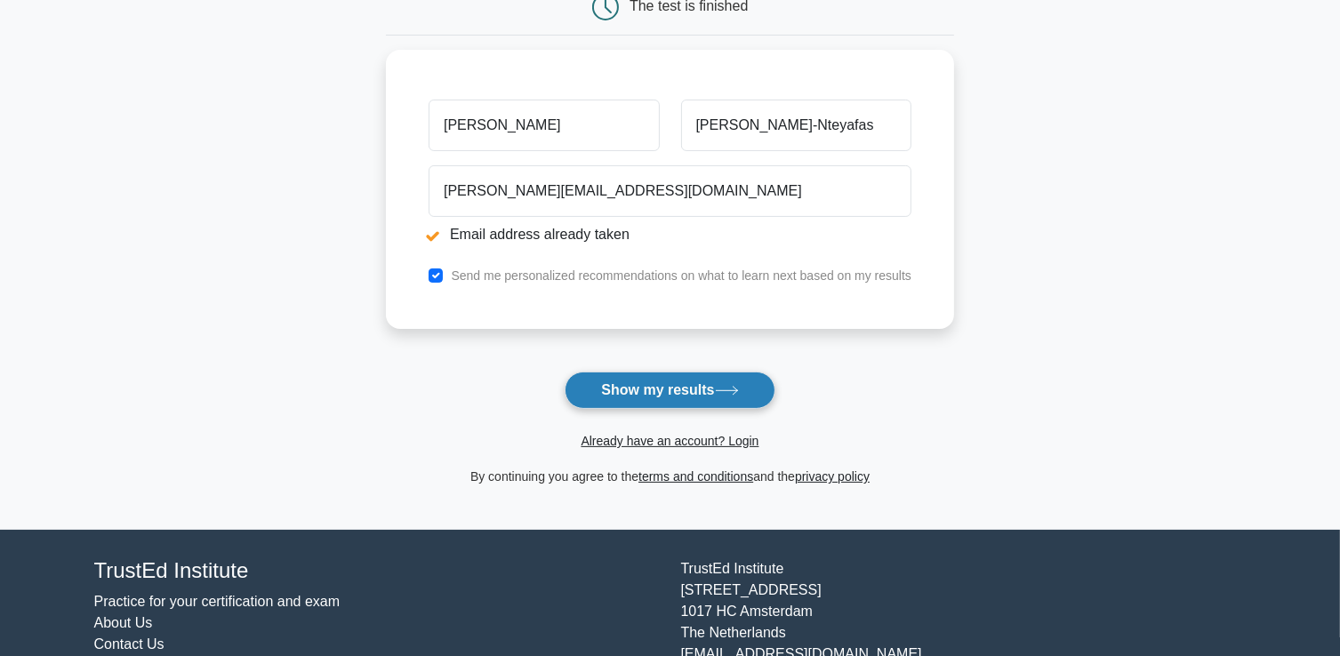
click at [664, 396] on button "Show my results" at bounding box center [670, 390] width 210 height 37
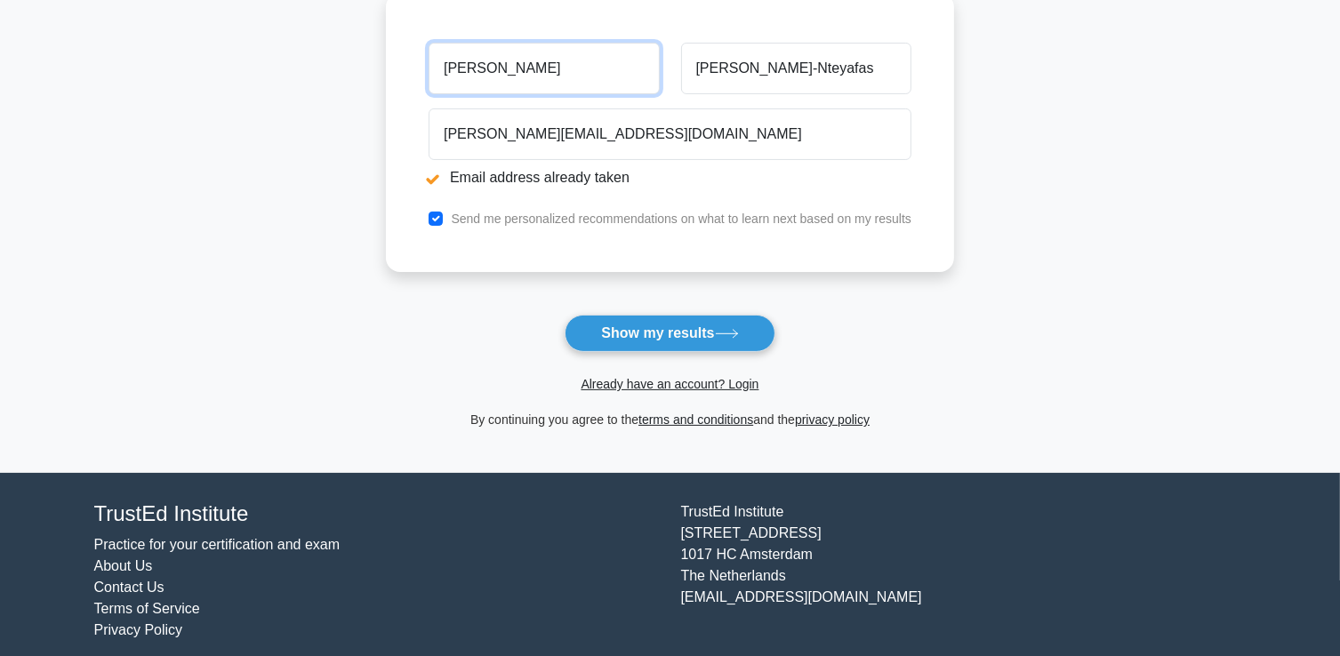
scroll to position [336, 0]
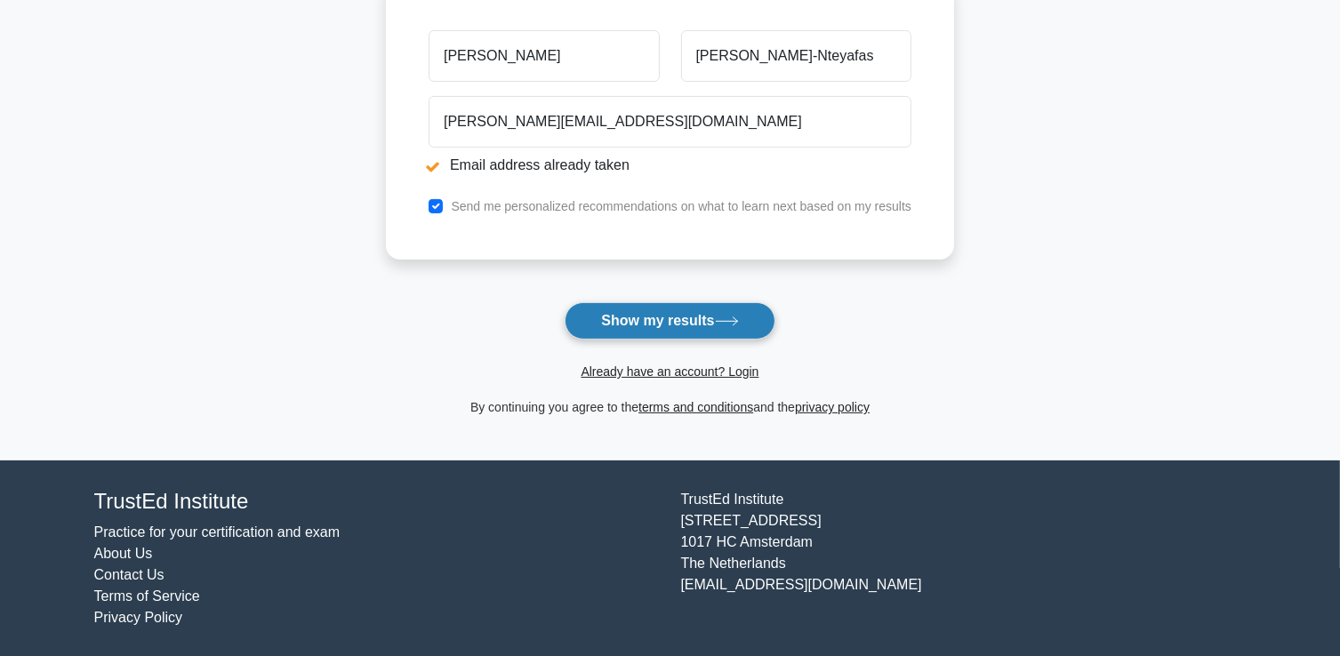
click at [700, 326] on button "Show my results" at bounding box center [670, 320] width 210 height 37
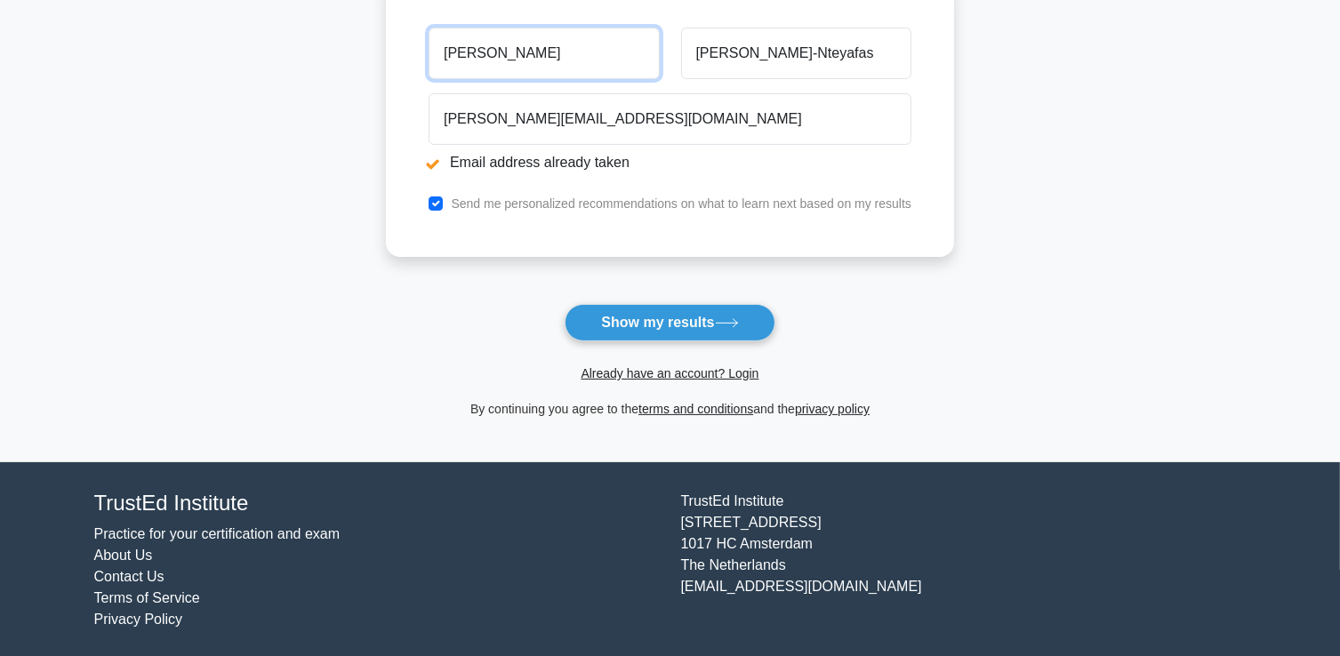
scroll to position [336, 0]
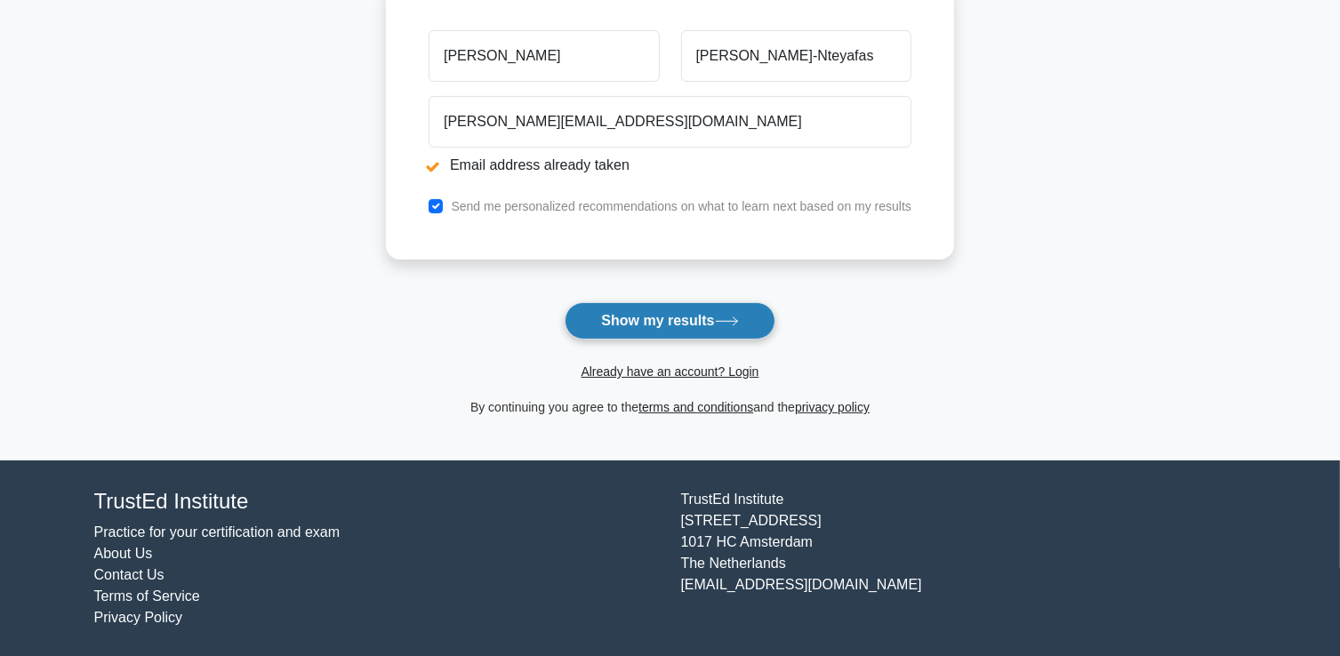
click at [638, 328] on button "Show my results" at bounding box center [670, 320] width 210 height 37
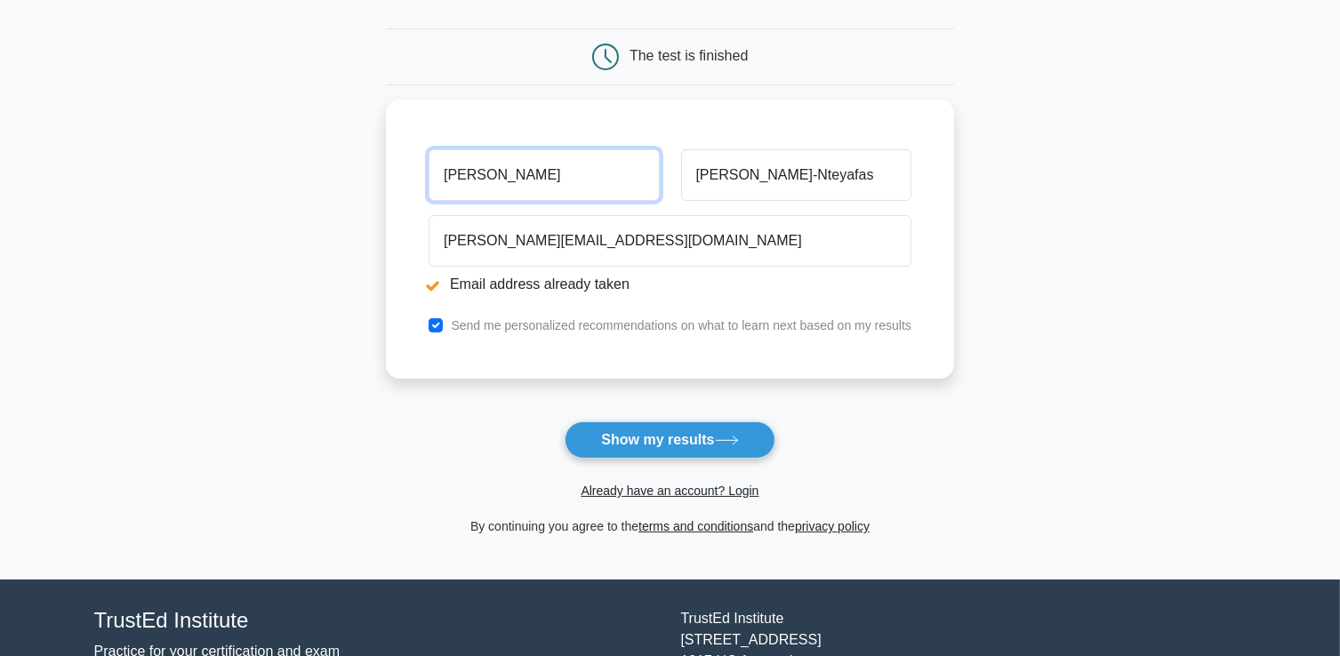
scroll to position [247, 0]
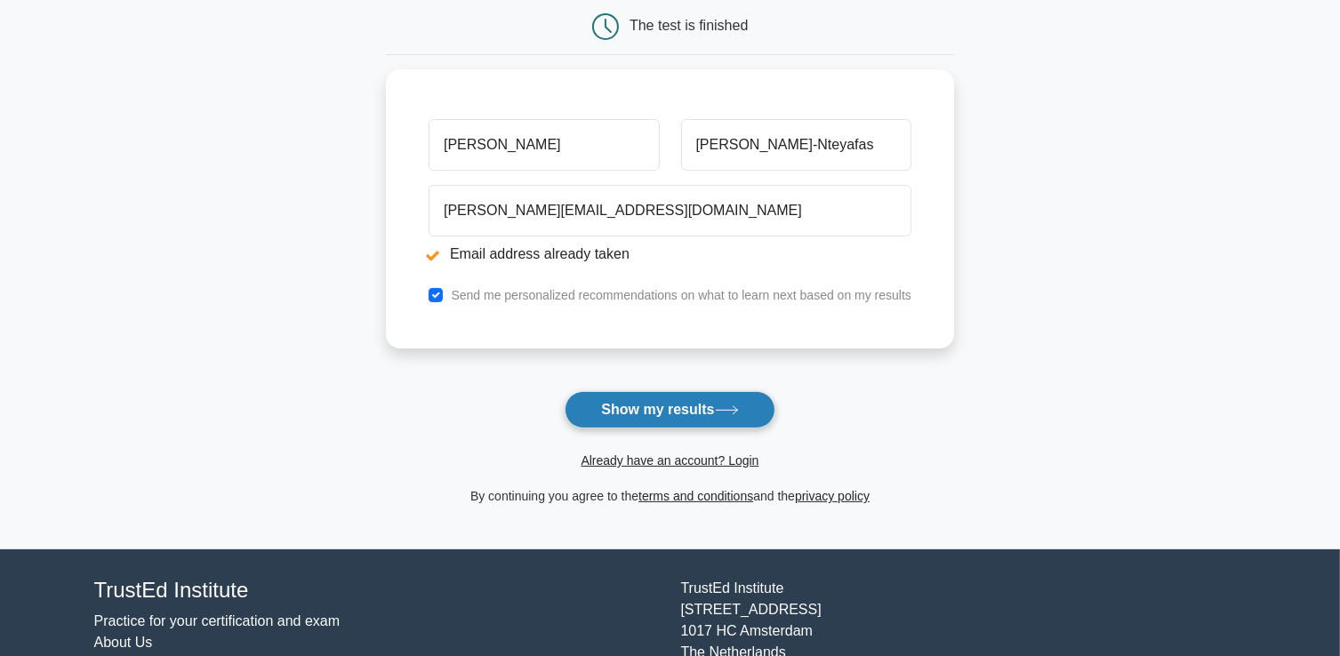
click at [706, 407] on button "Show my results" at bounding box center [670, 409] width 210 height 37
click at [706, 407] on form "Wait, there is more! Continue to see your result The test is finished Chris" at bounding box center [670, 212] width 568 height 589
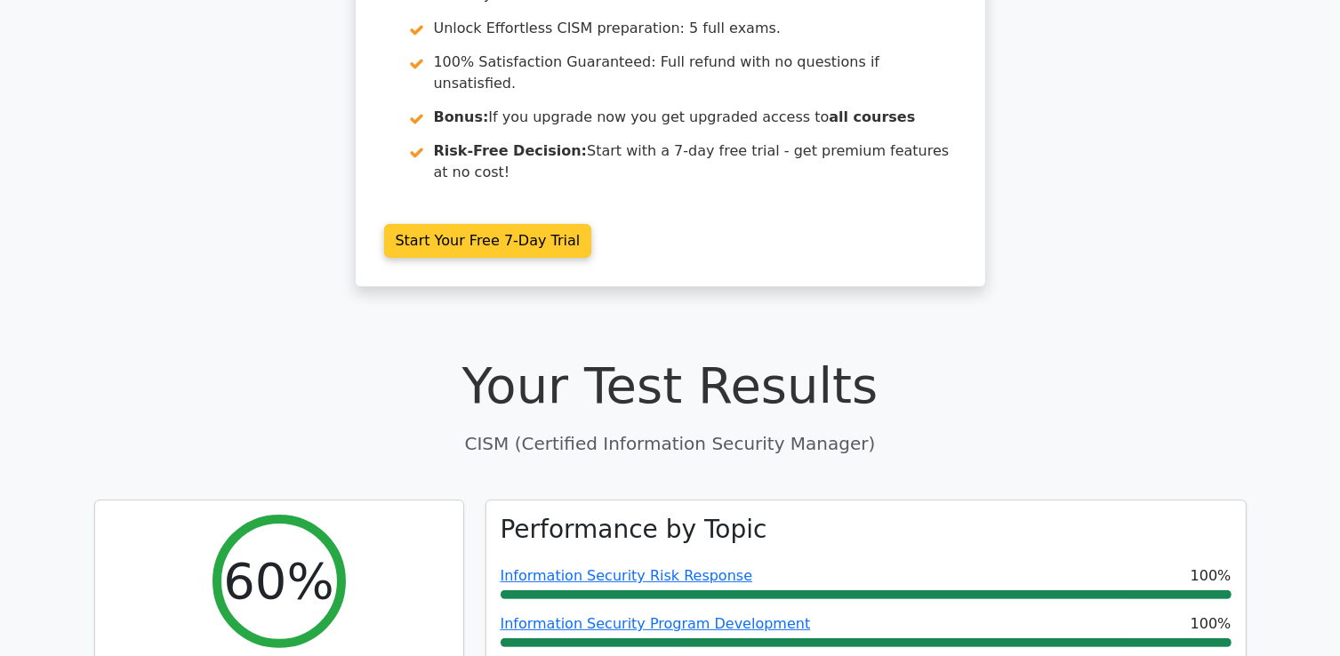
scroll to position [267, 0]
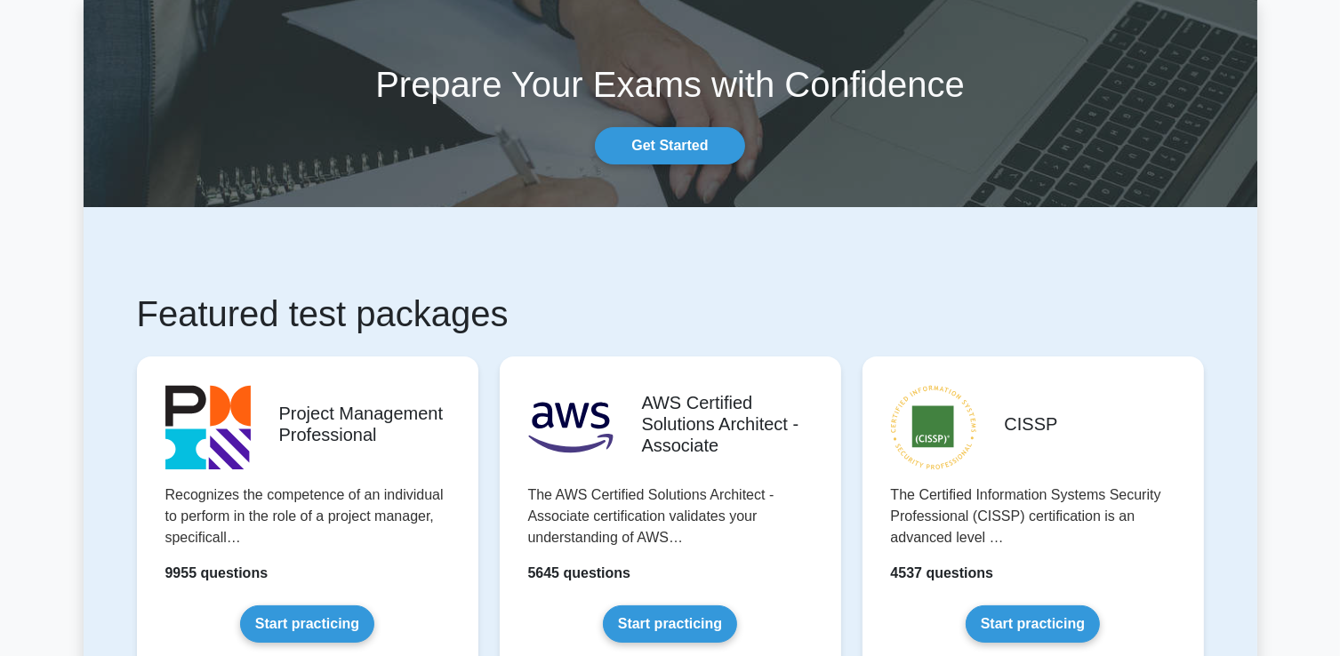
scroll to position [89, 0]
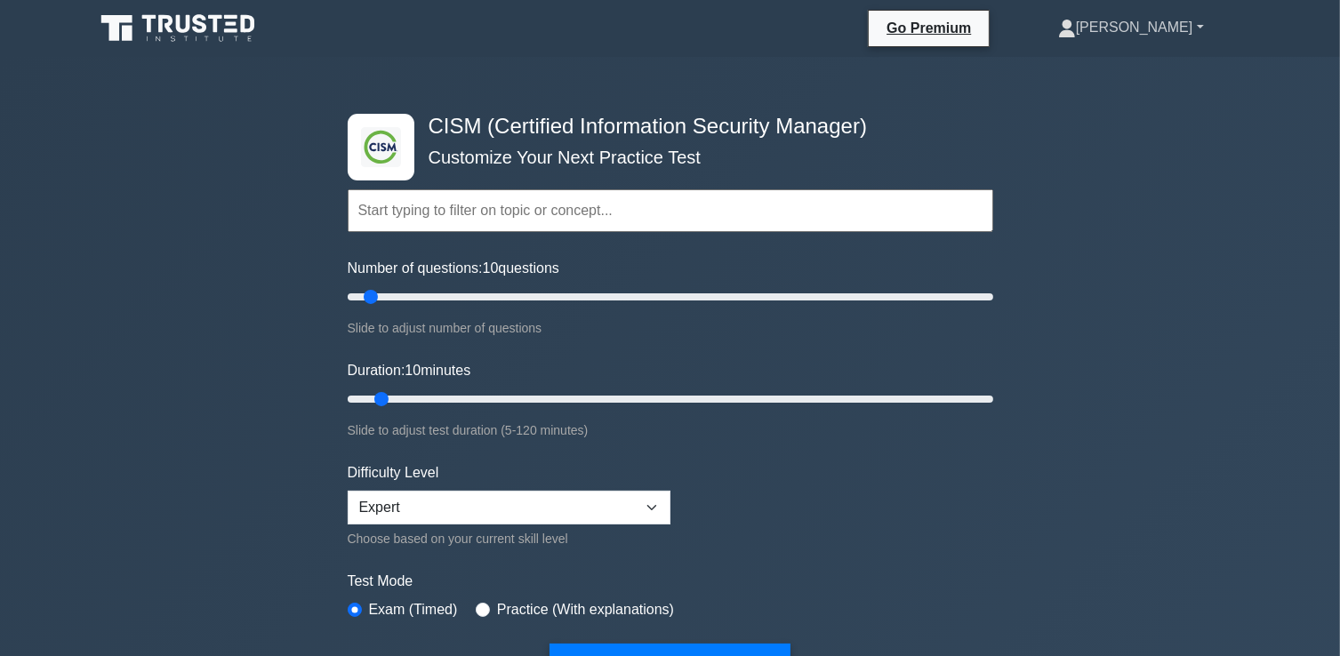
click at [1179, 31] on link "[PERSON_NAME]" at bounding box center [1131, 28] width 231 height 36
click at [1195, 28] on link "[PERSON_NAME]" at bounding box center [1131, 28] width 231 height 36
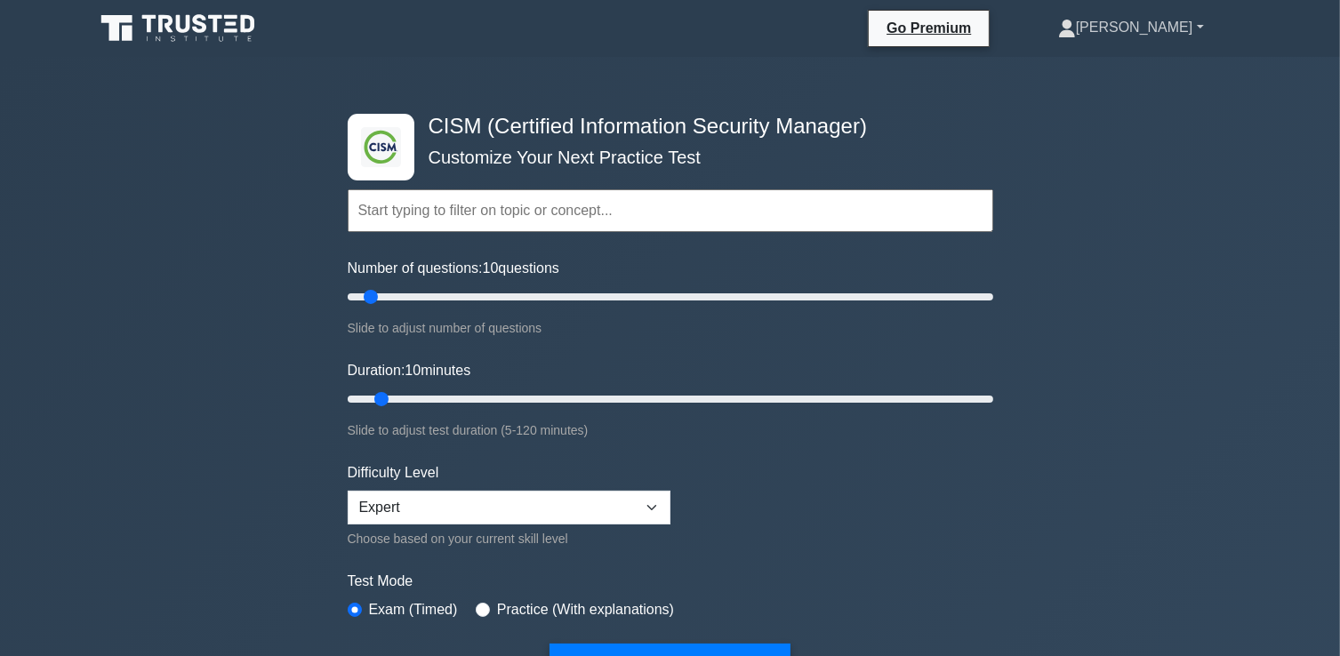
click at [1195, 28] on link "[PERSON_NAME]" at bounding box center [1131, 28] width 231 height 36
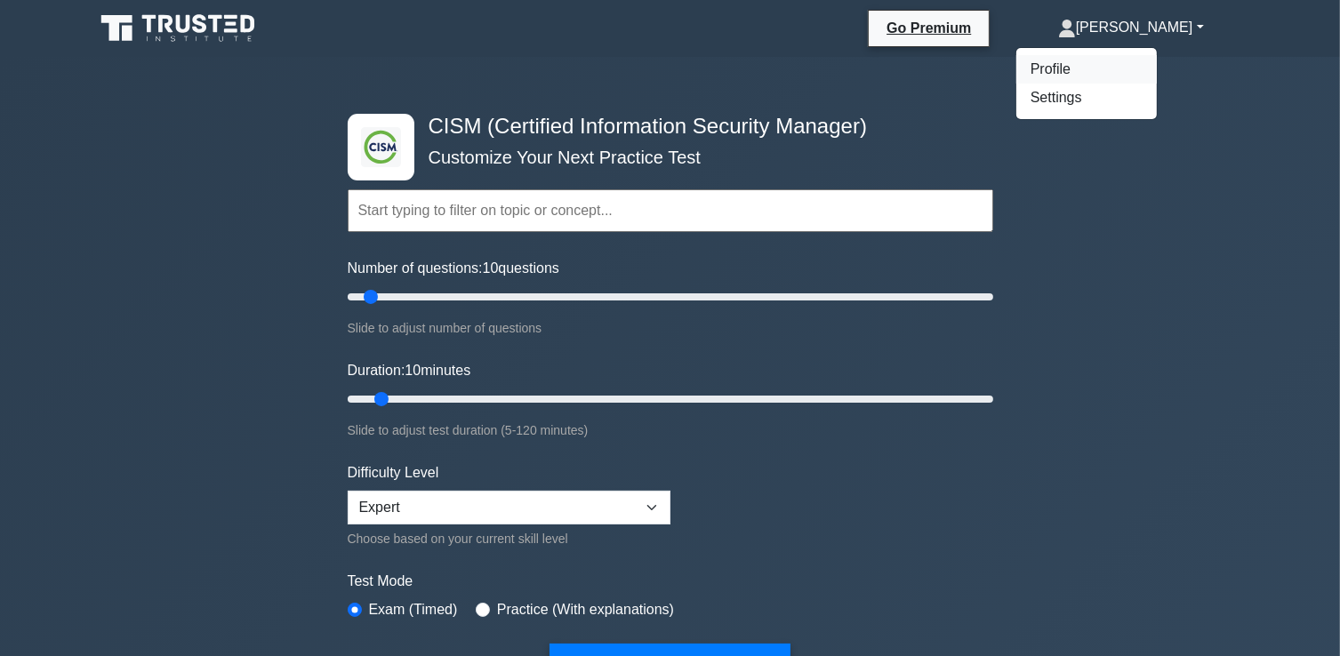
click at [1138, 64] on link "Profile" at bounding box center [1087, 69] width 141 height 28
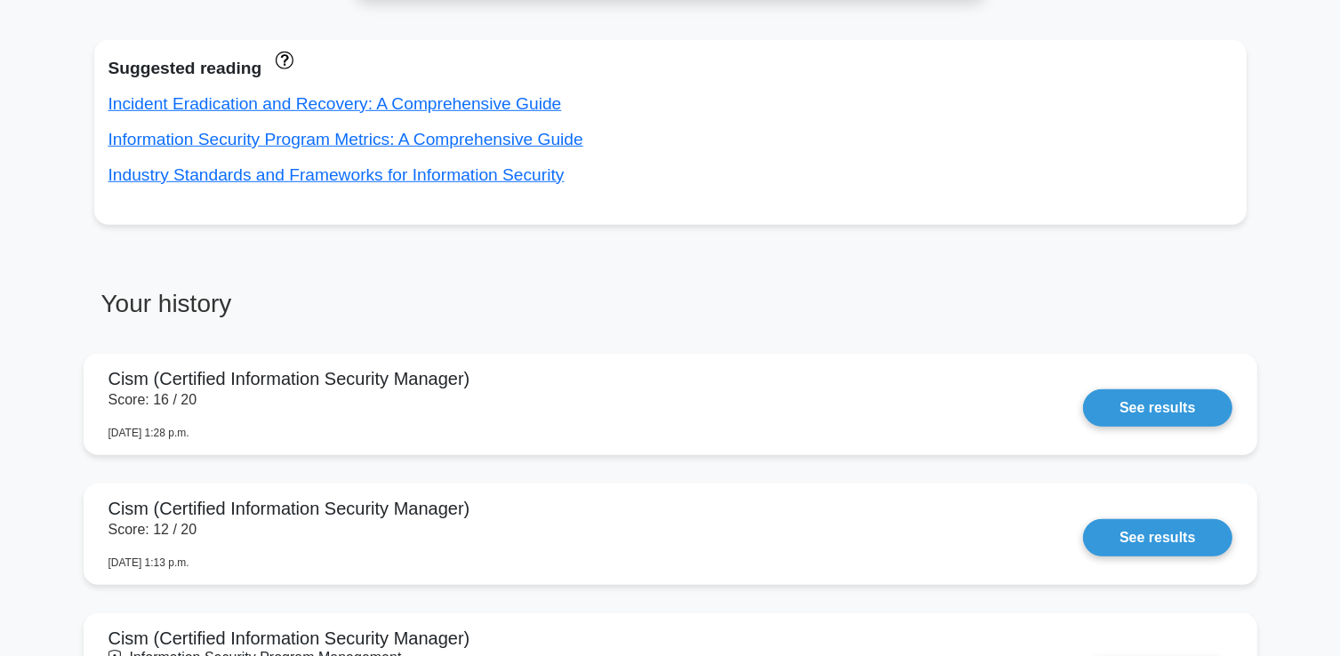
scroll to position [1156, 0]
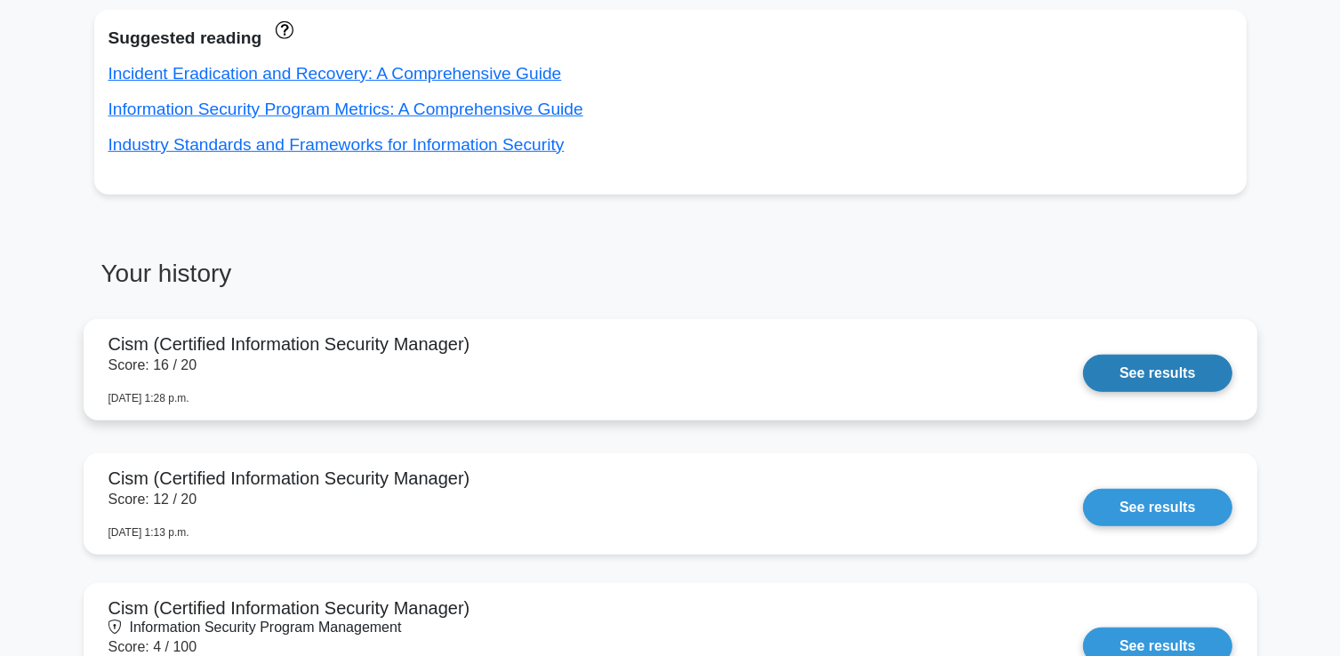
click at [1121, 374] on link "See results" at bounding box center [1157, 373] width 149 height 37
